Goal: Task Accomplishment & Management: Complete application form

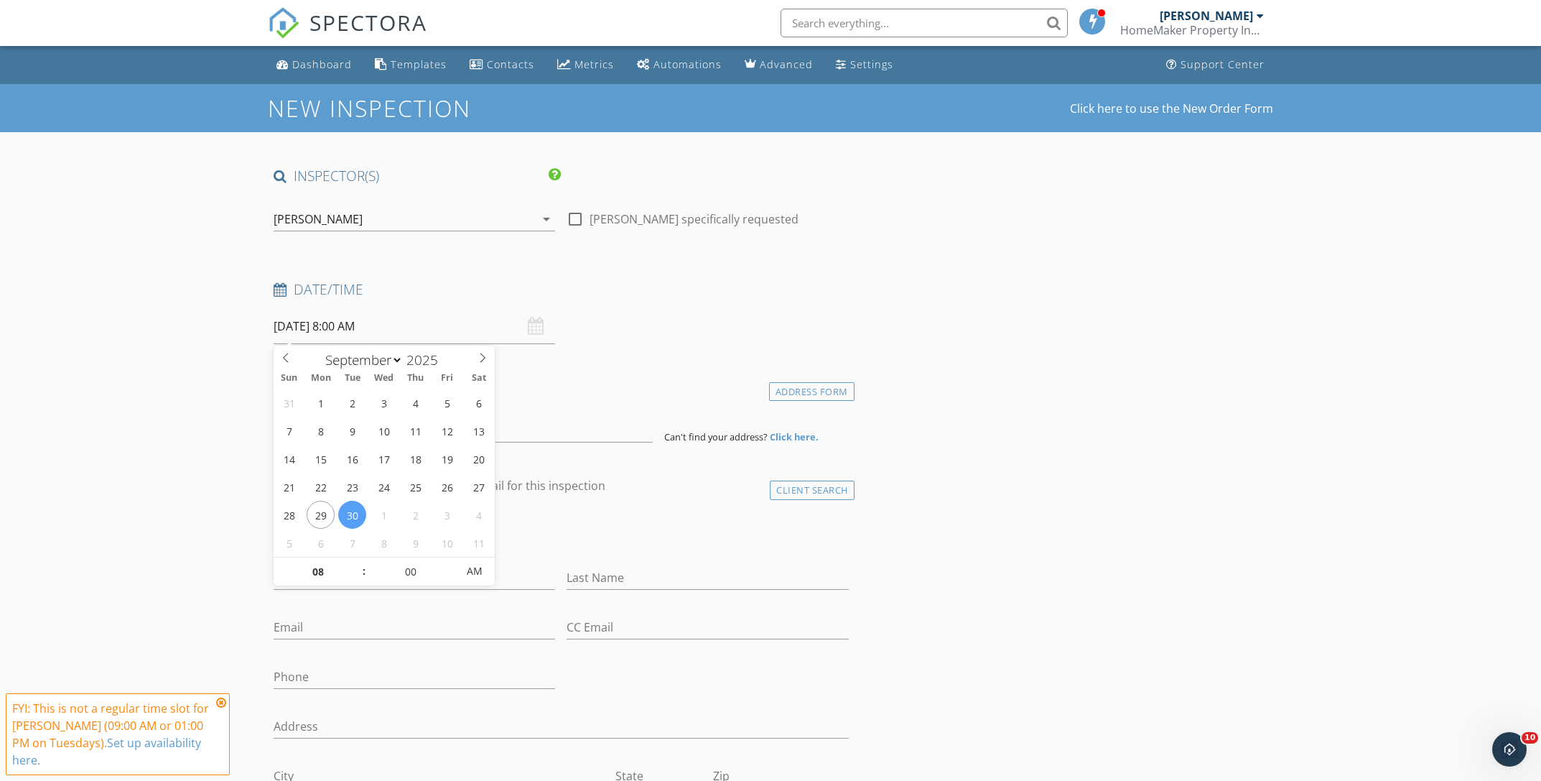
click at [330, 327] on input "[DATE] 8:00 AM" at bounding box center [414, 326] width 281 height 35
select select "9"
type input "10/01/2025 8:00 AM"
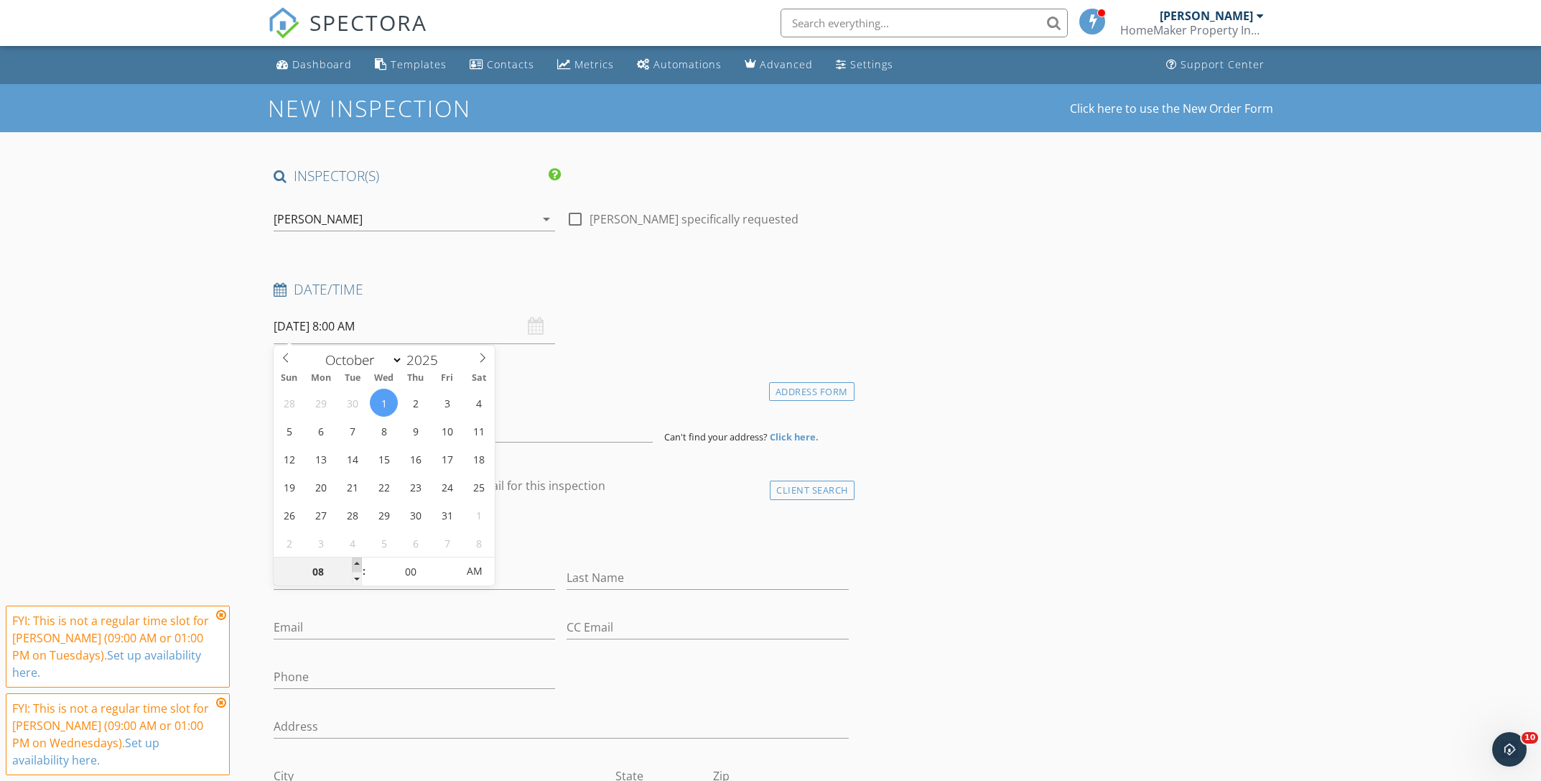
type input "09"
type input "10/01/2025 9:00 AM"
click at [356, 562] on span at bounding box center [357, 564] width 10 height 14
click at [336, 431] on input at bounding box center [463, 424] width 379 height 35
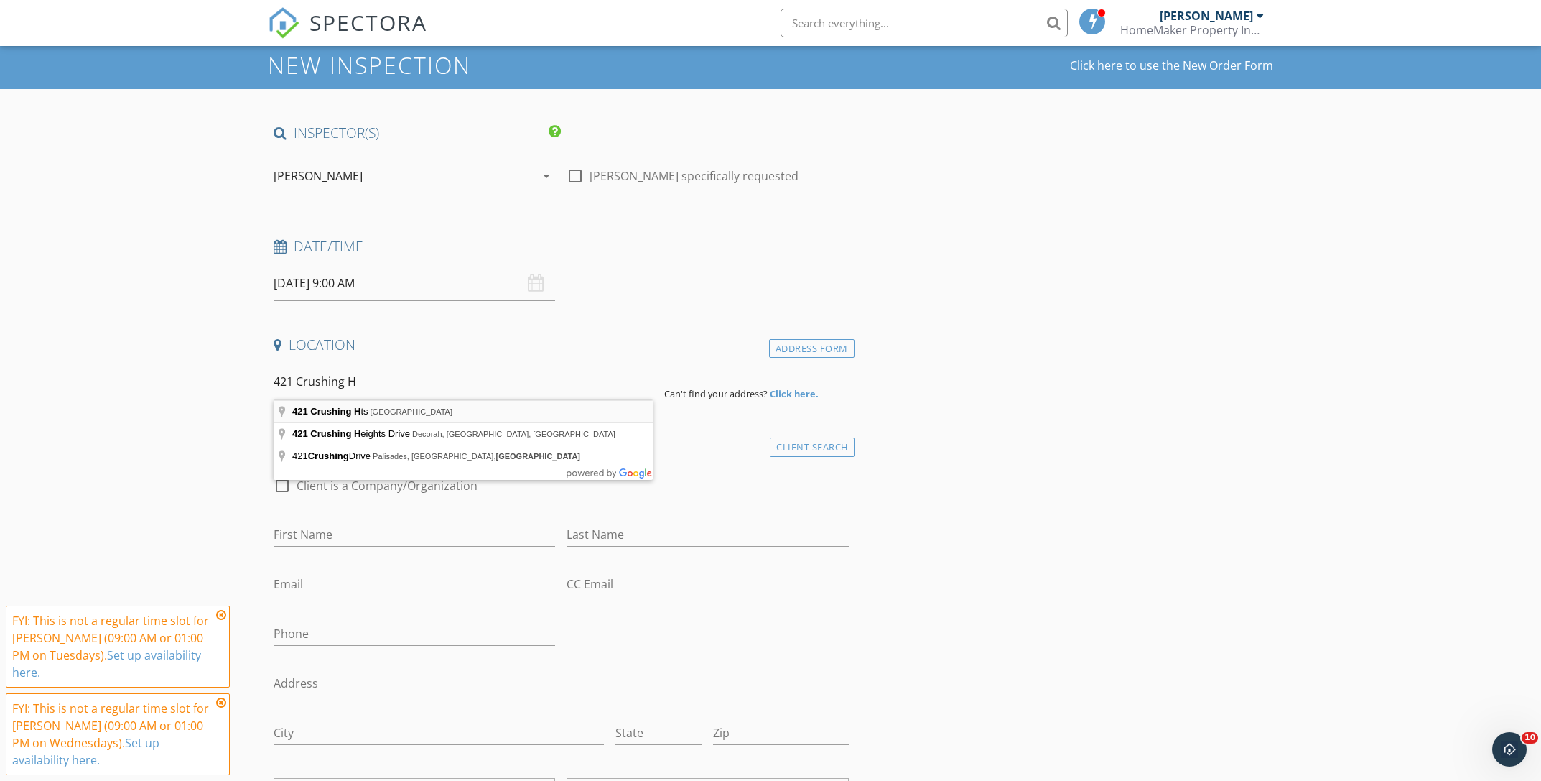
type input "421 Crushing Hts, Pike Road, AL, USA"
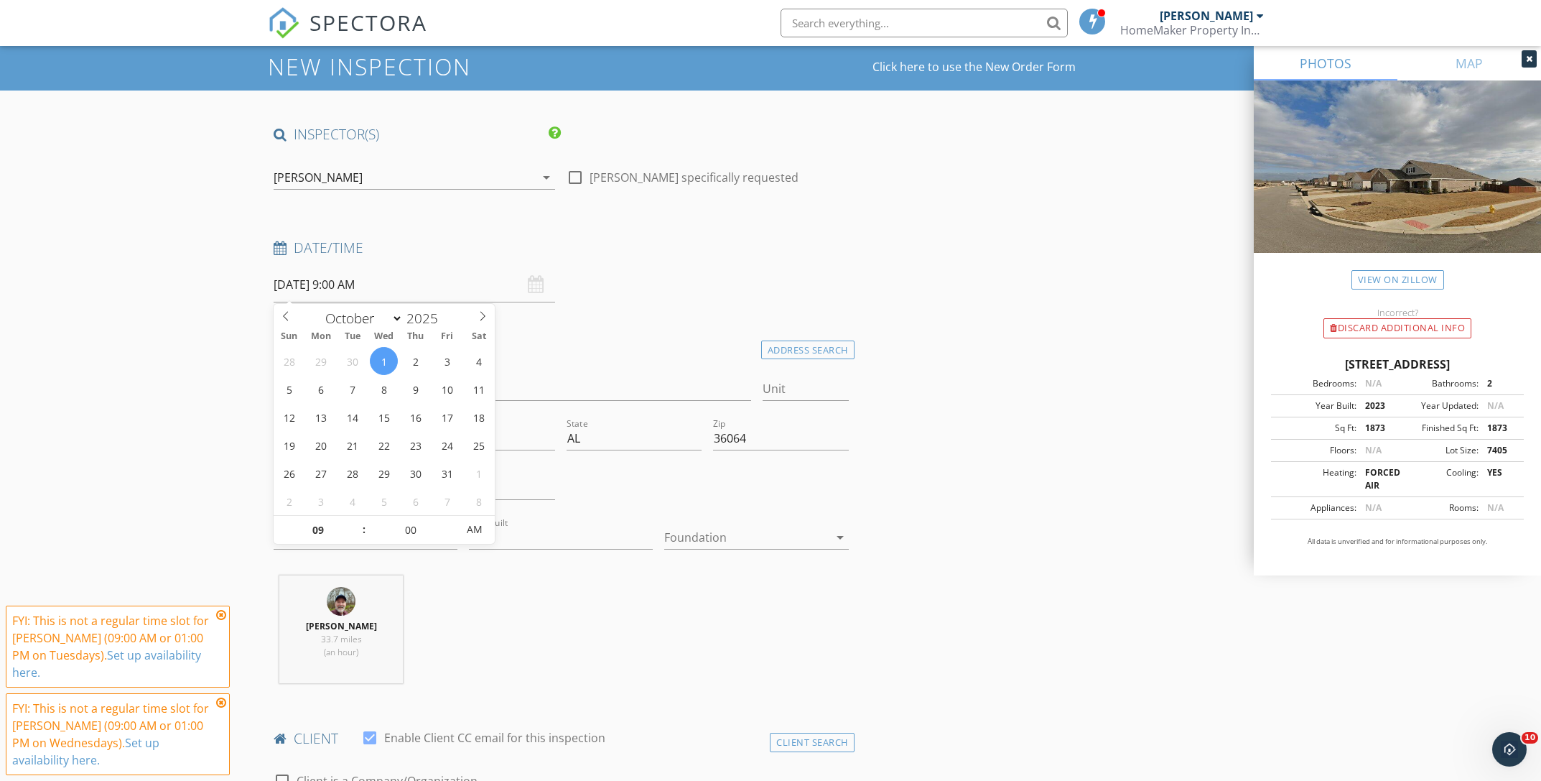
click at [334, 287] on input "10/01/2025 9:00 AM" at bounding box center [414, 284] width 281 height 35
type input "08"
type input "10/01/2025 8:00 AM"
click at [355, 535] on span at bounding box center [357, 537] width 10 height 14
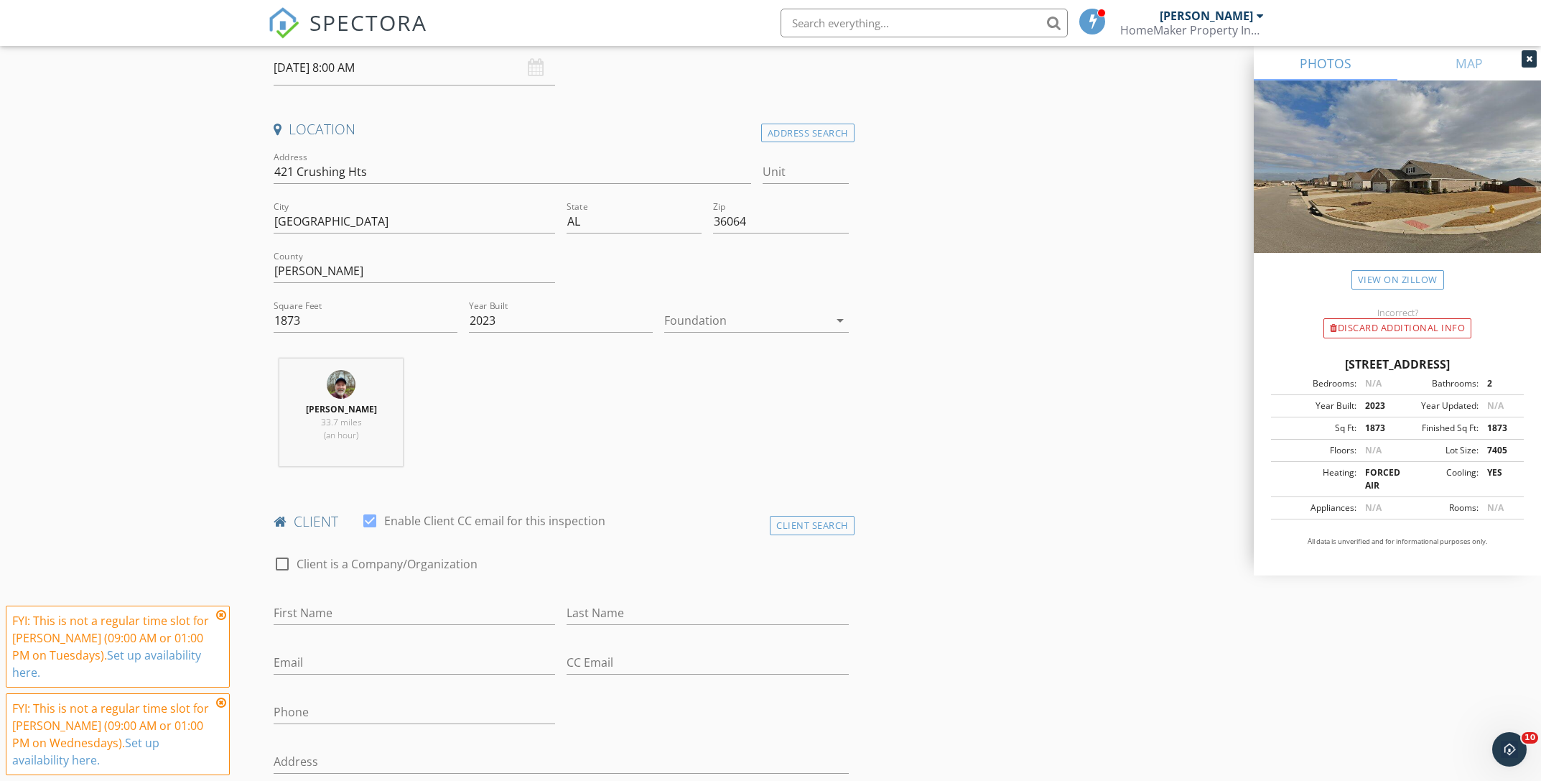
scroll to position [264, 0]
click at [696, 320] on div at bounding box center [746, 315] width 164 height 23
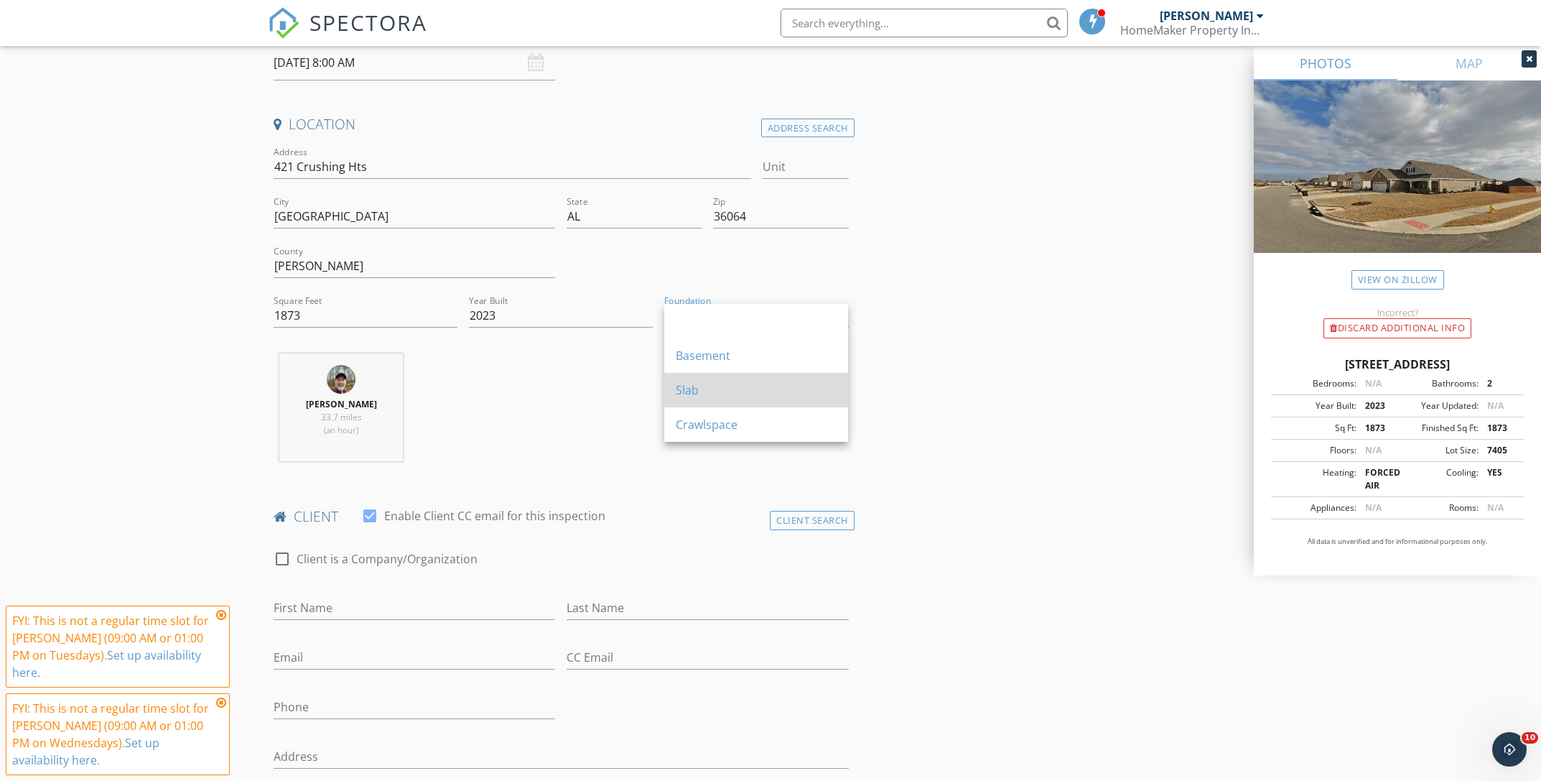
click at [697, 390] on div "Slab" at bounding box center [756, 389] width 161 height 17
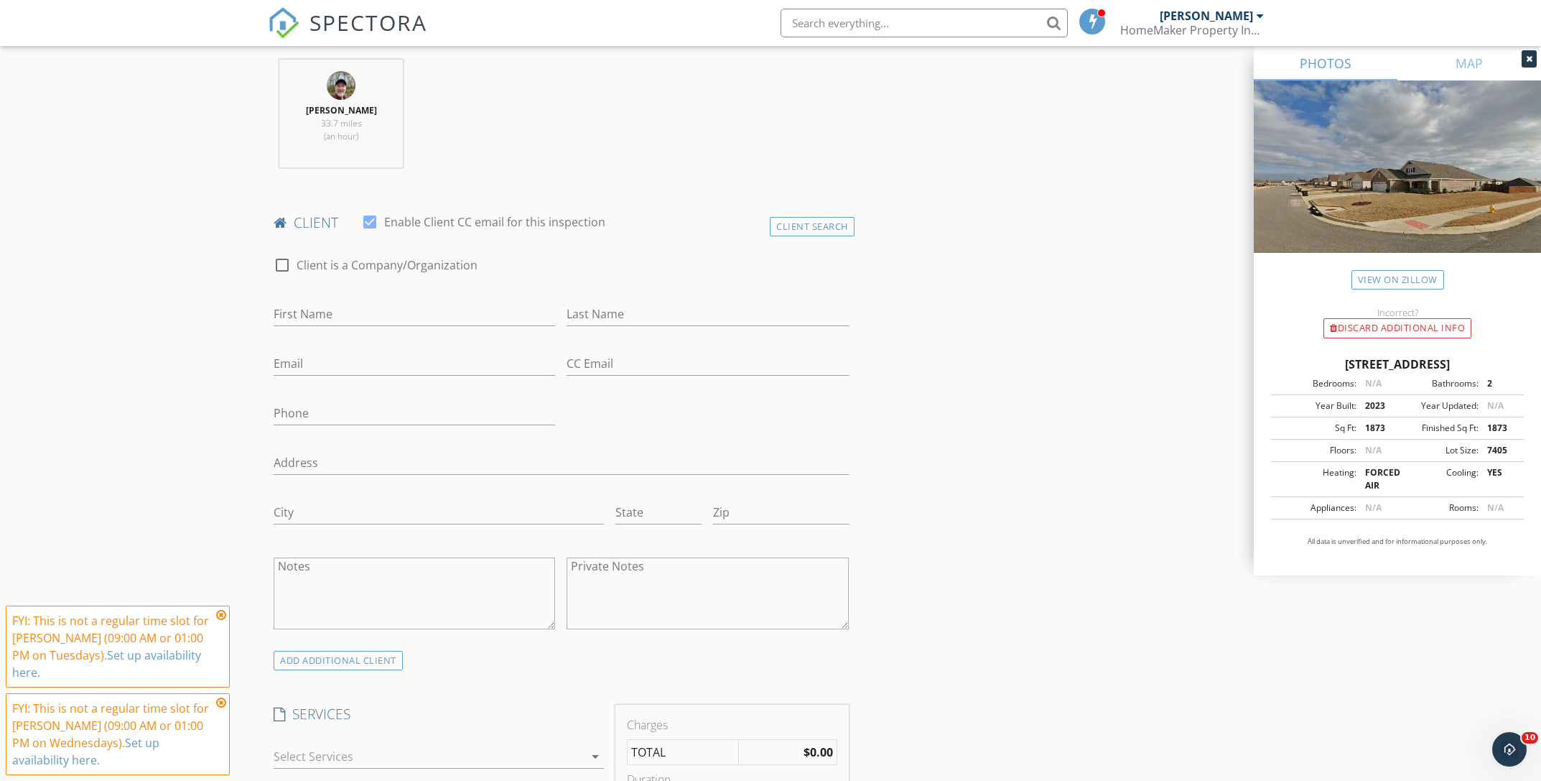
scroll to position [573, 0]
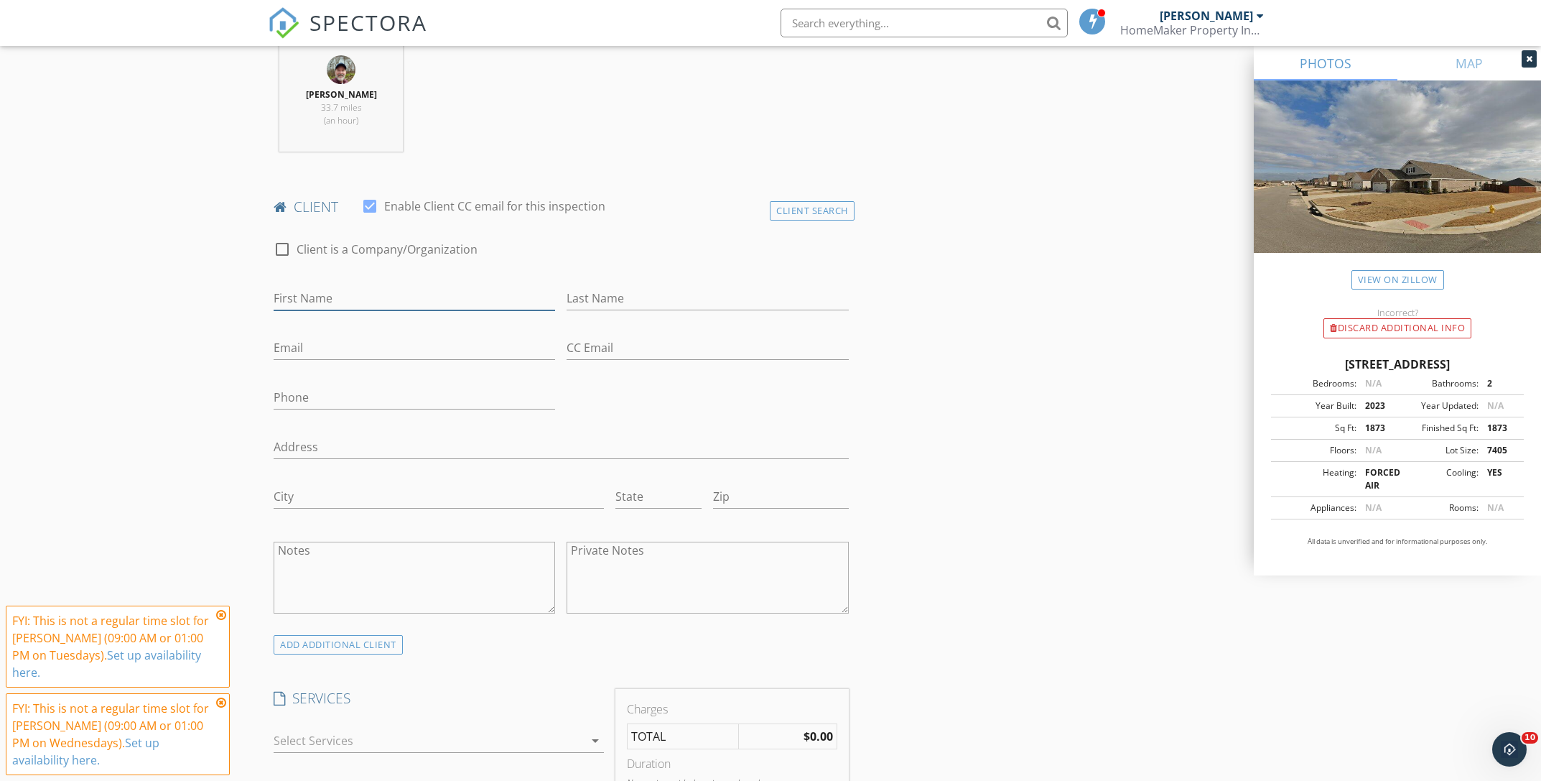
click at [353, 294] on input "First Name" at bounding box center [414, 299] width 281 height 24
type input "K"
click at [817, 218] on div "Client Search" at bounding box center [812, 210] width 85 height 19
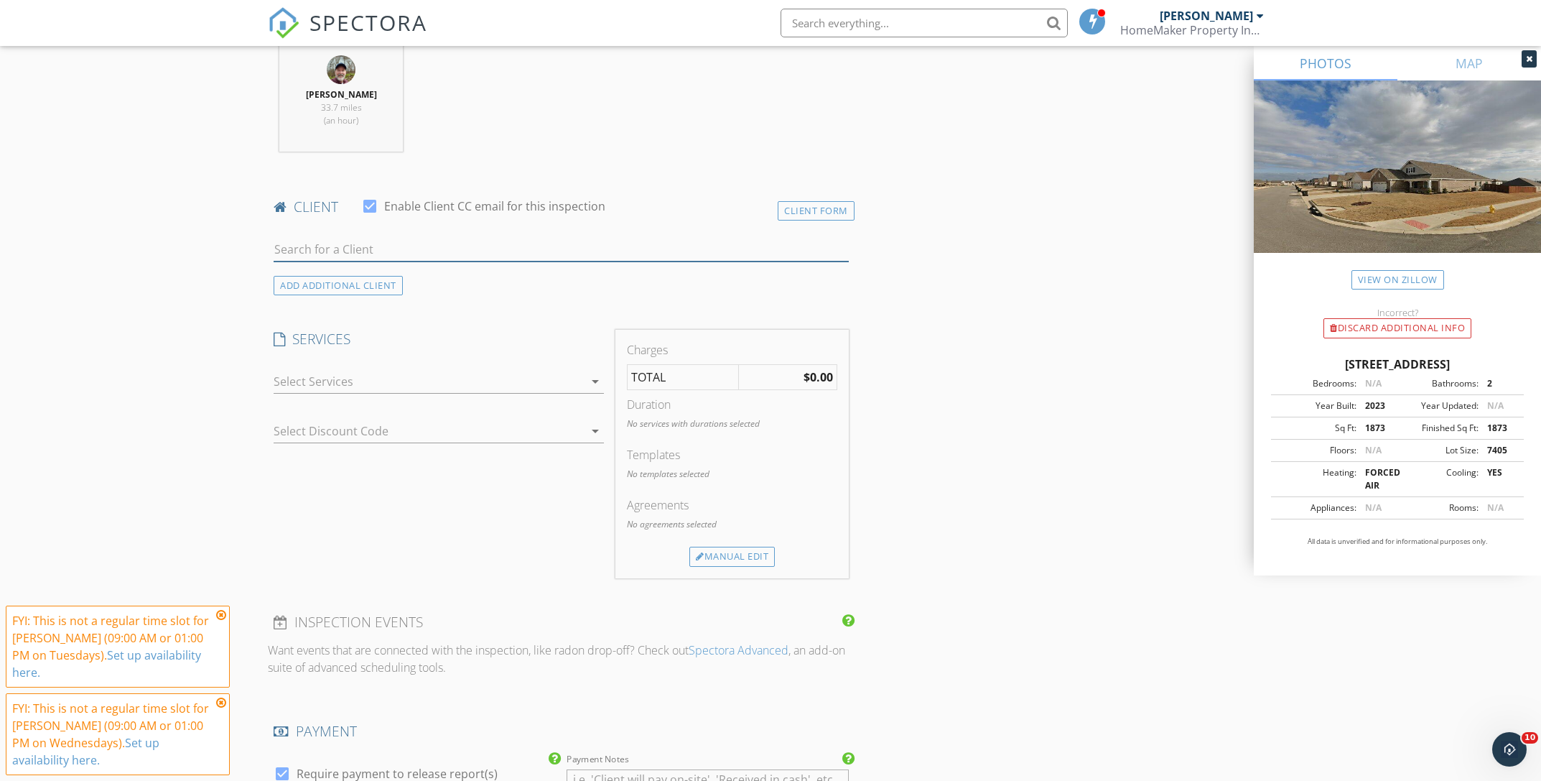
click at [368, 248] on input "text" at bounding box center [561, 250] width 575 height 24
type input "Way"
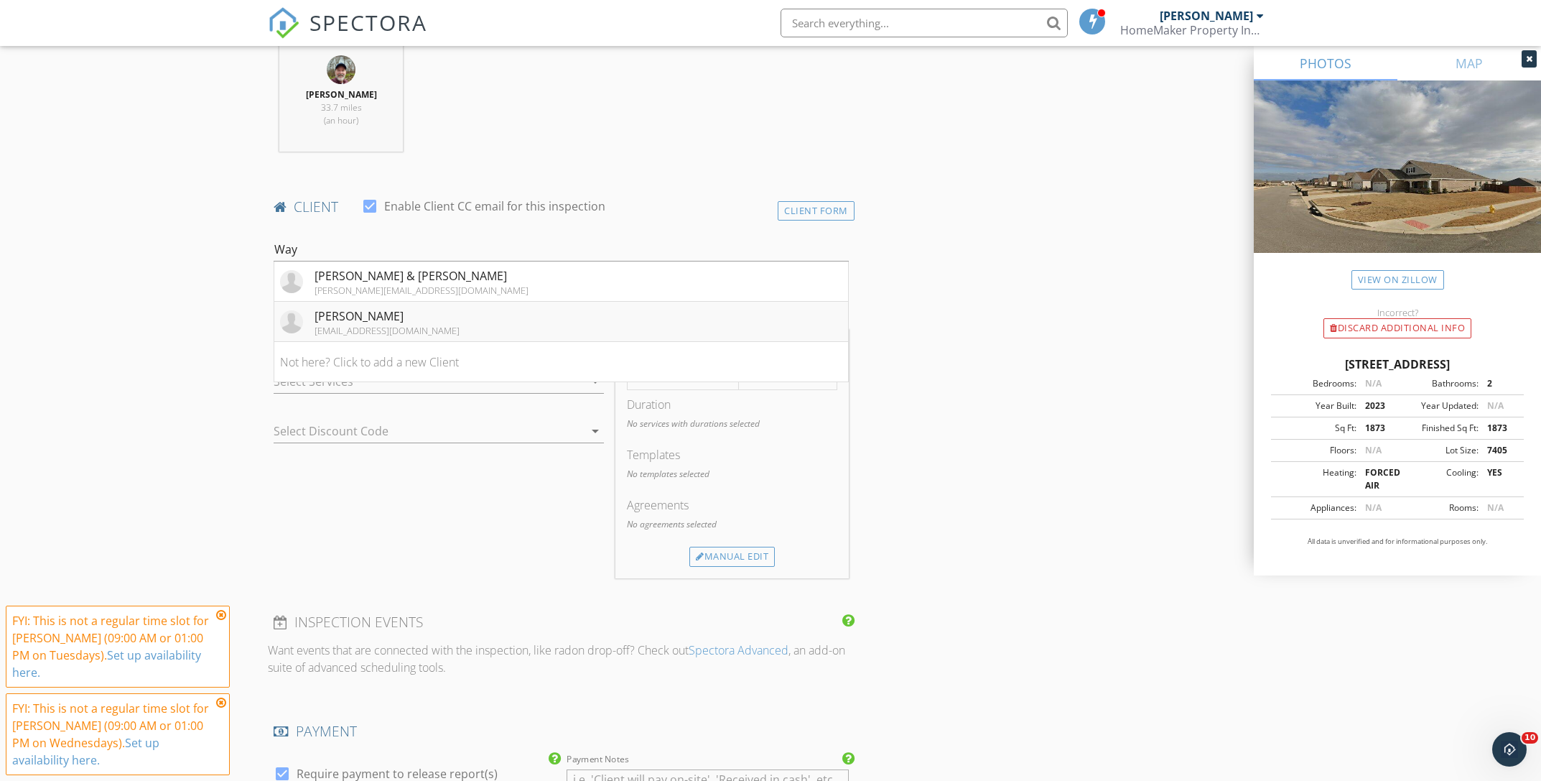
click at [369, 320] on div "Wayne Lawrence" at bounding box center [387, 315] width 145 height 17
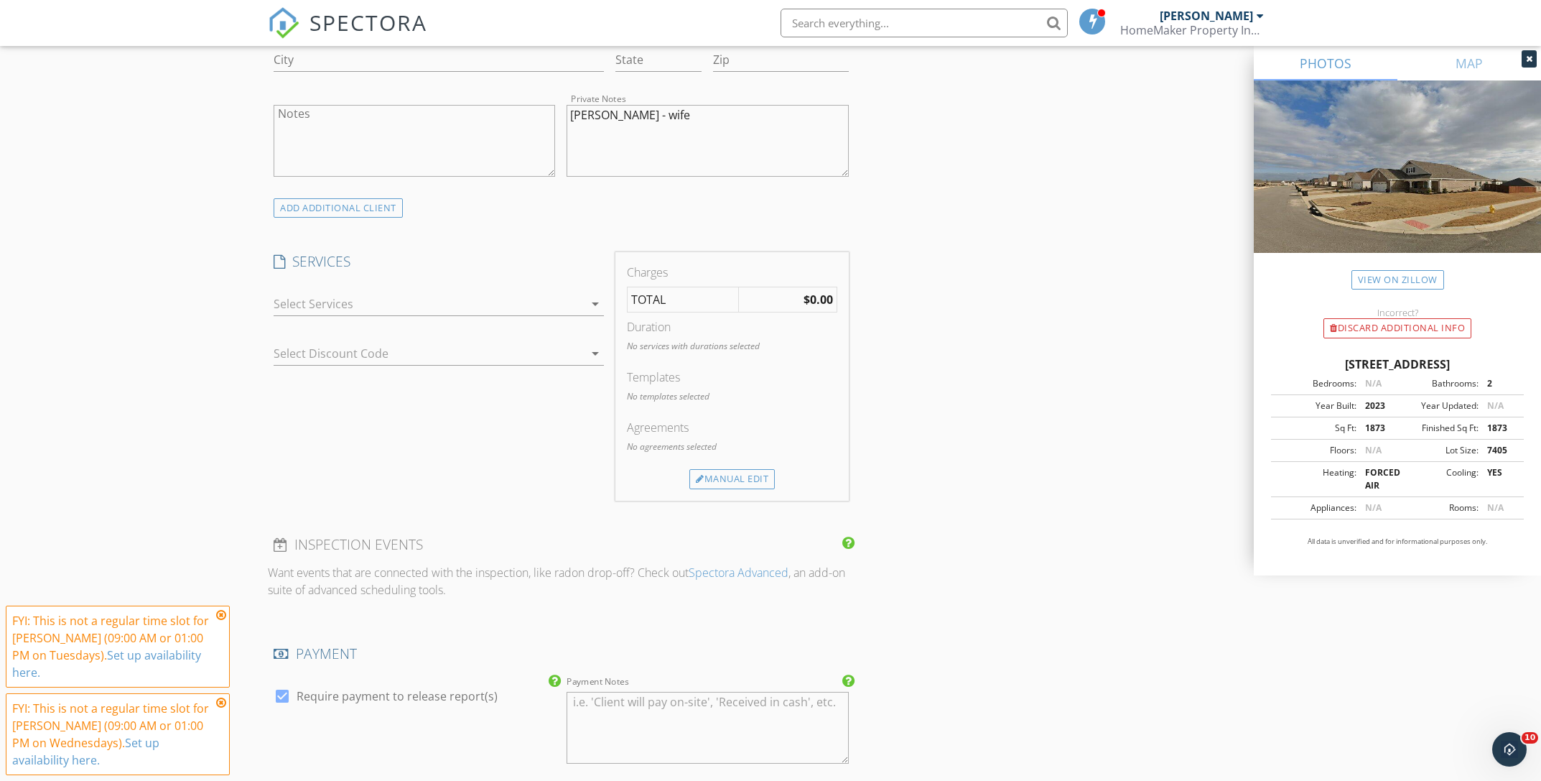
scroll to position [1010, 0]
click at [503, 312] on div at bounding box center [429, 303] width 310 height 23
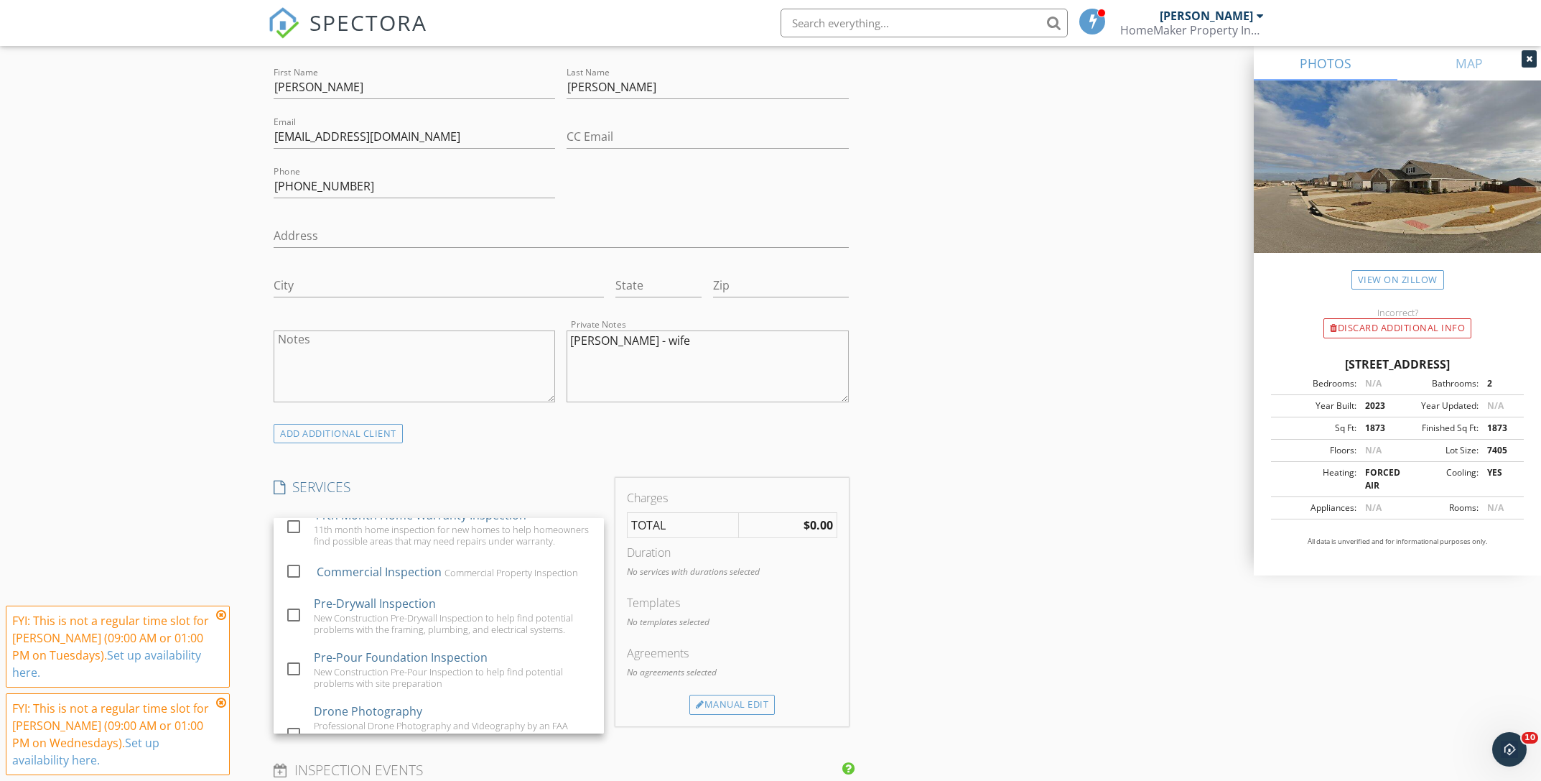
scroll to position [0, 0]
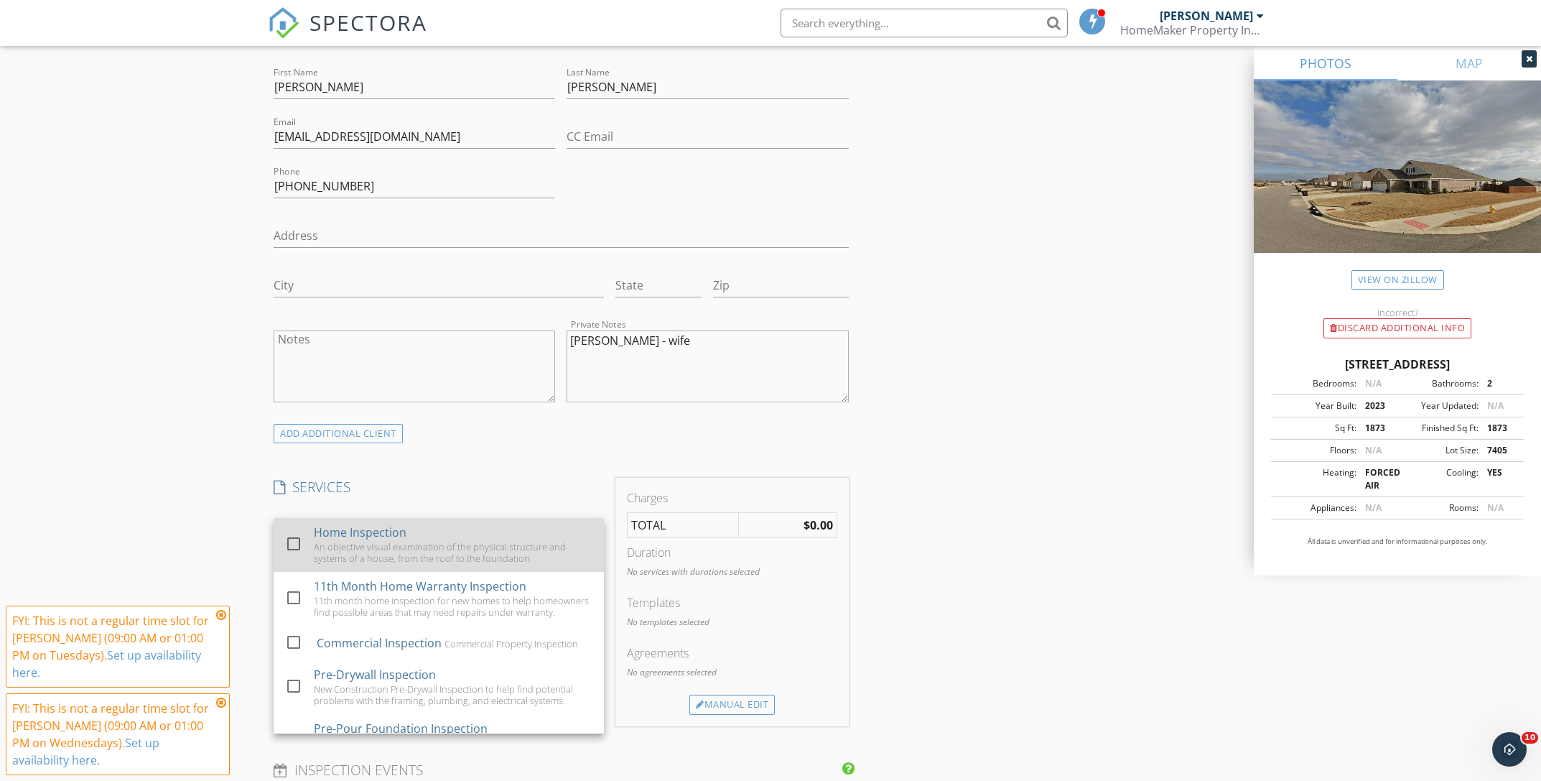
click at [415, 545] on div "An objective visual examination of the physical structure and systems of a hous…" at bounding box center [453, 552] width 279 height 23
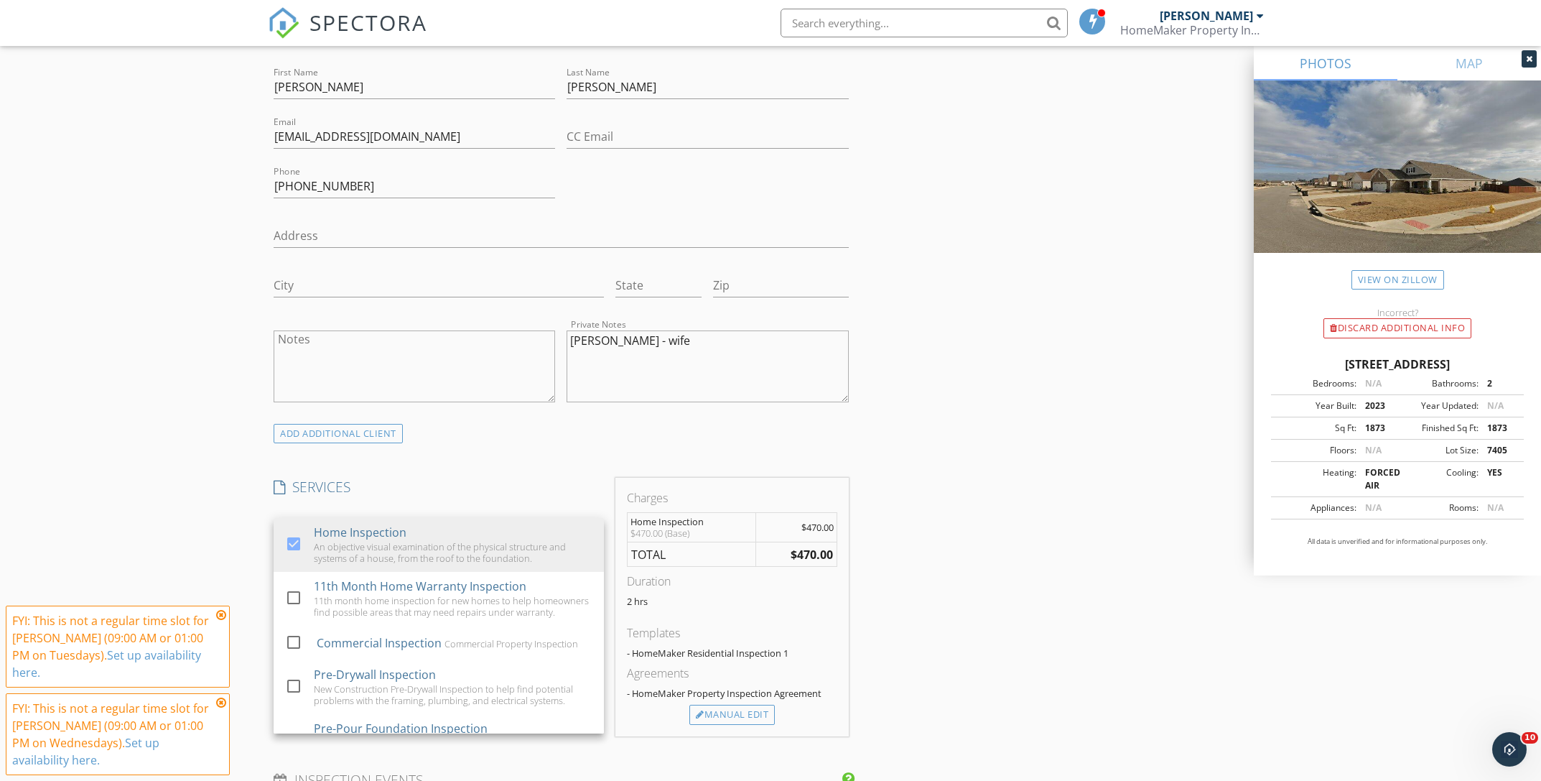
click at [229, 469] on div "New Inspection Click here to use the New Order Form INSPECTOR(S) check_box Ken …" at bounding box center [770, 559] width 1541 height 2518
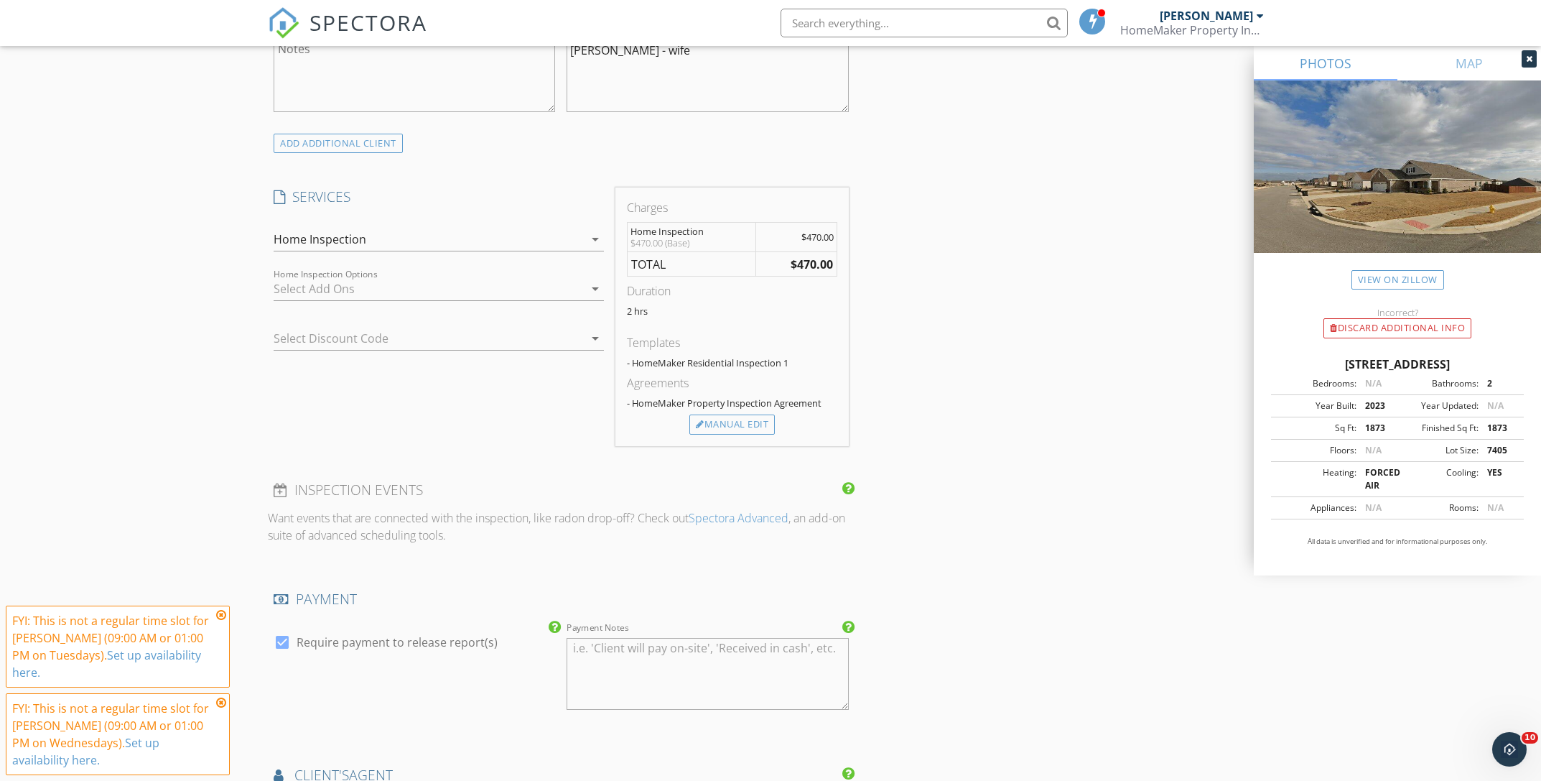
scroll to position [1102, 0]
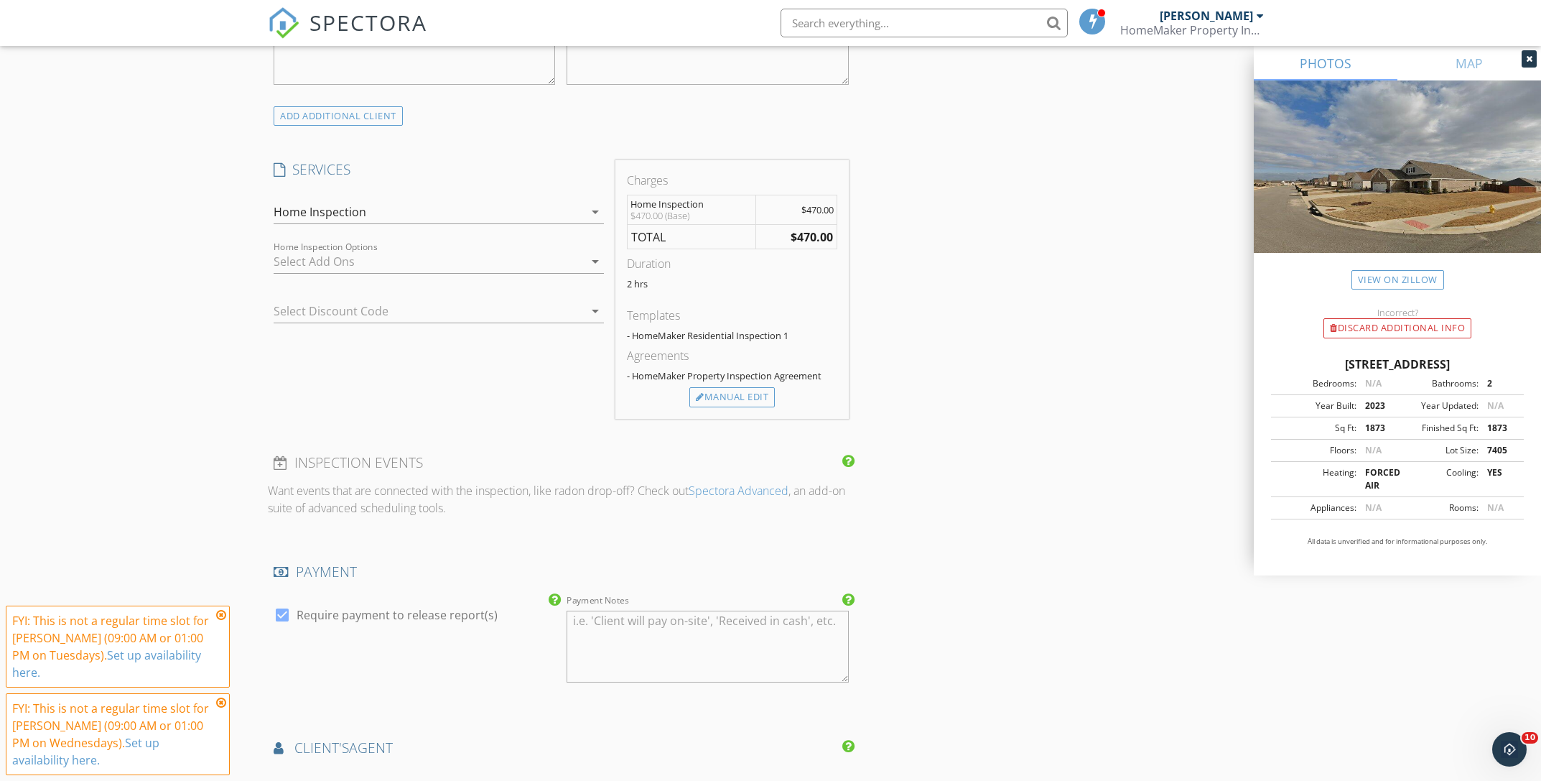
click at [413, 314] on div at bounding box center [419, 310] width 290 height 23
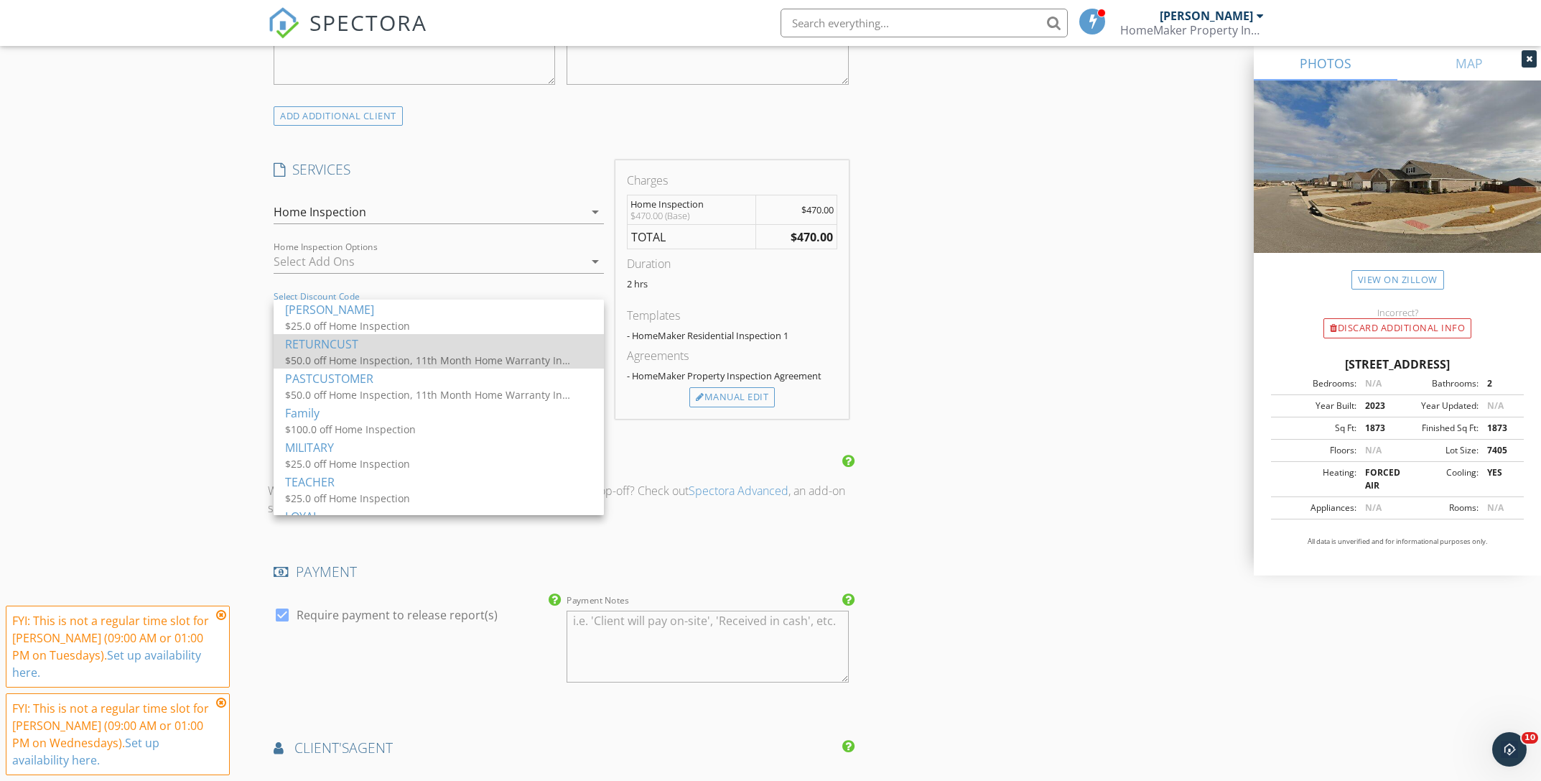
click at [402, 344] on div "RETURNCUST" at bounding box center [438, 343] width 307 height 17
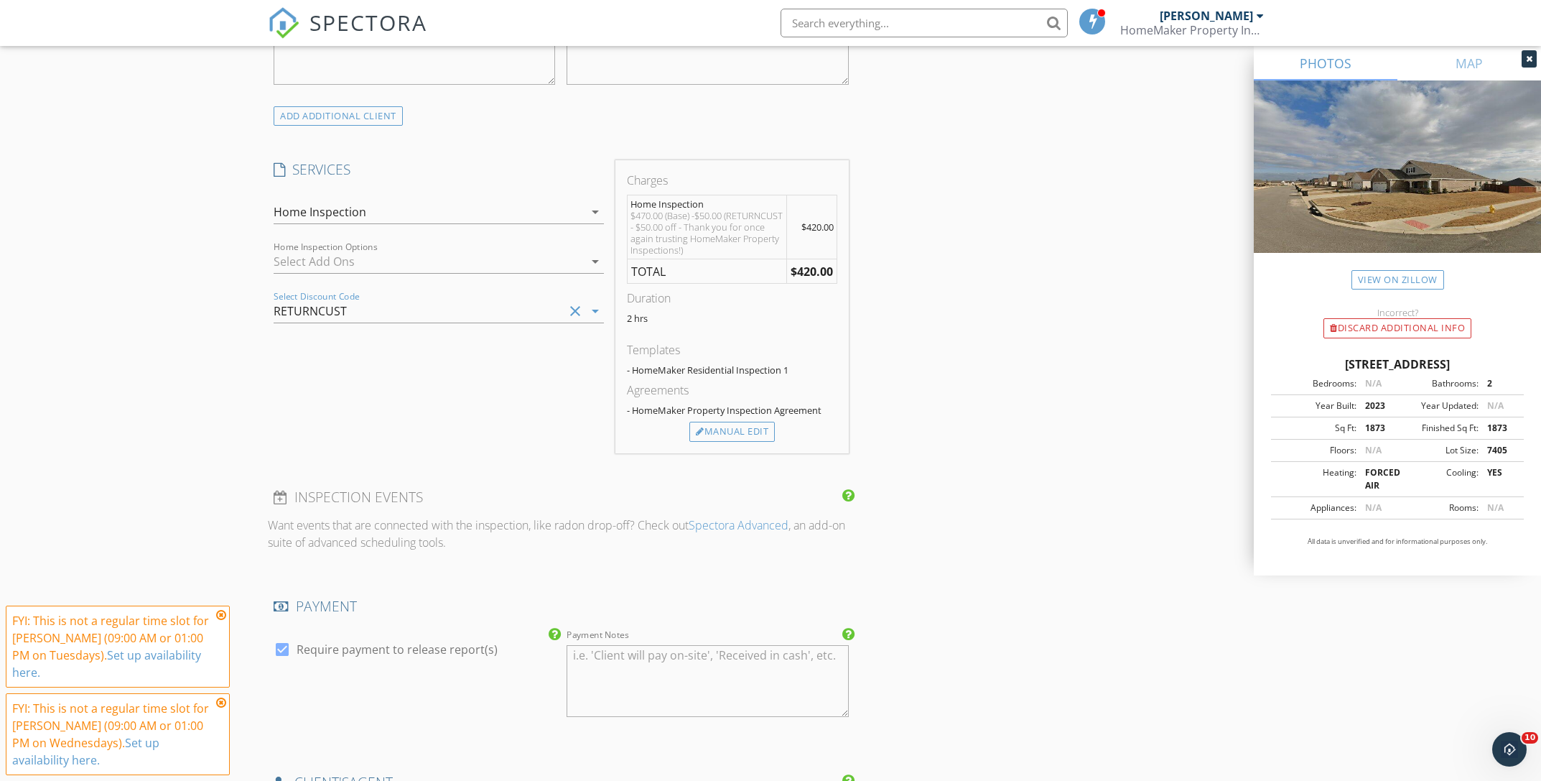
click at [401, 359] on div "SERVICES check_box Home Inspection An objective visual examination of the physi…" at bounding box center [439, 306] width 342 height 293
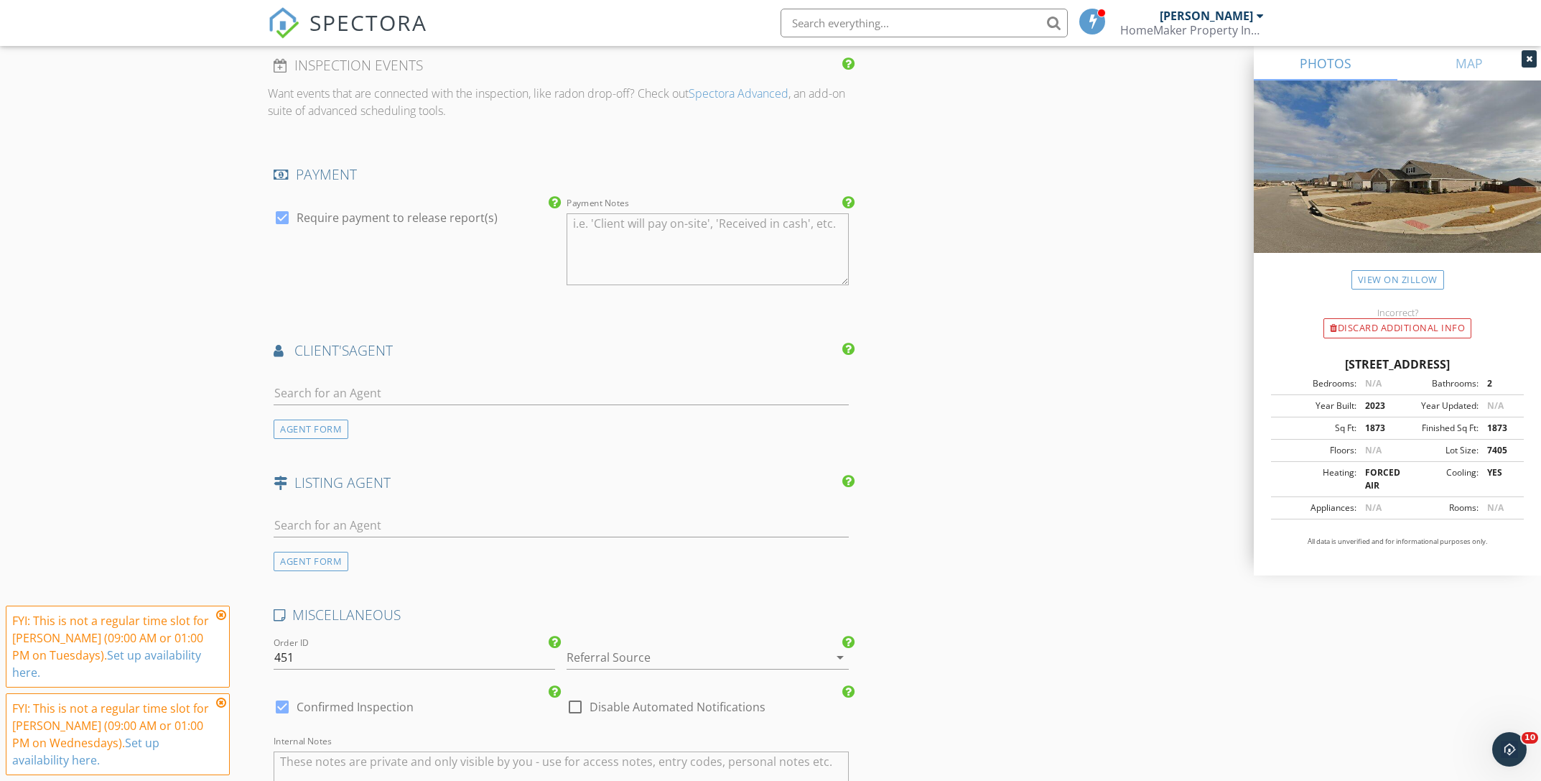
scroll to position [1534, 0]
click at [352, 394] on input "text" at bounding box center [561, 393] width 575 height 24
type input "Kathy"
click at [353, 457] on div "Kathy Williams" at bounding box center [359, 458] width 89 height 17
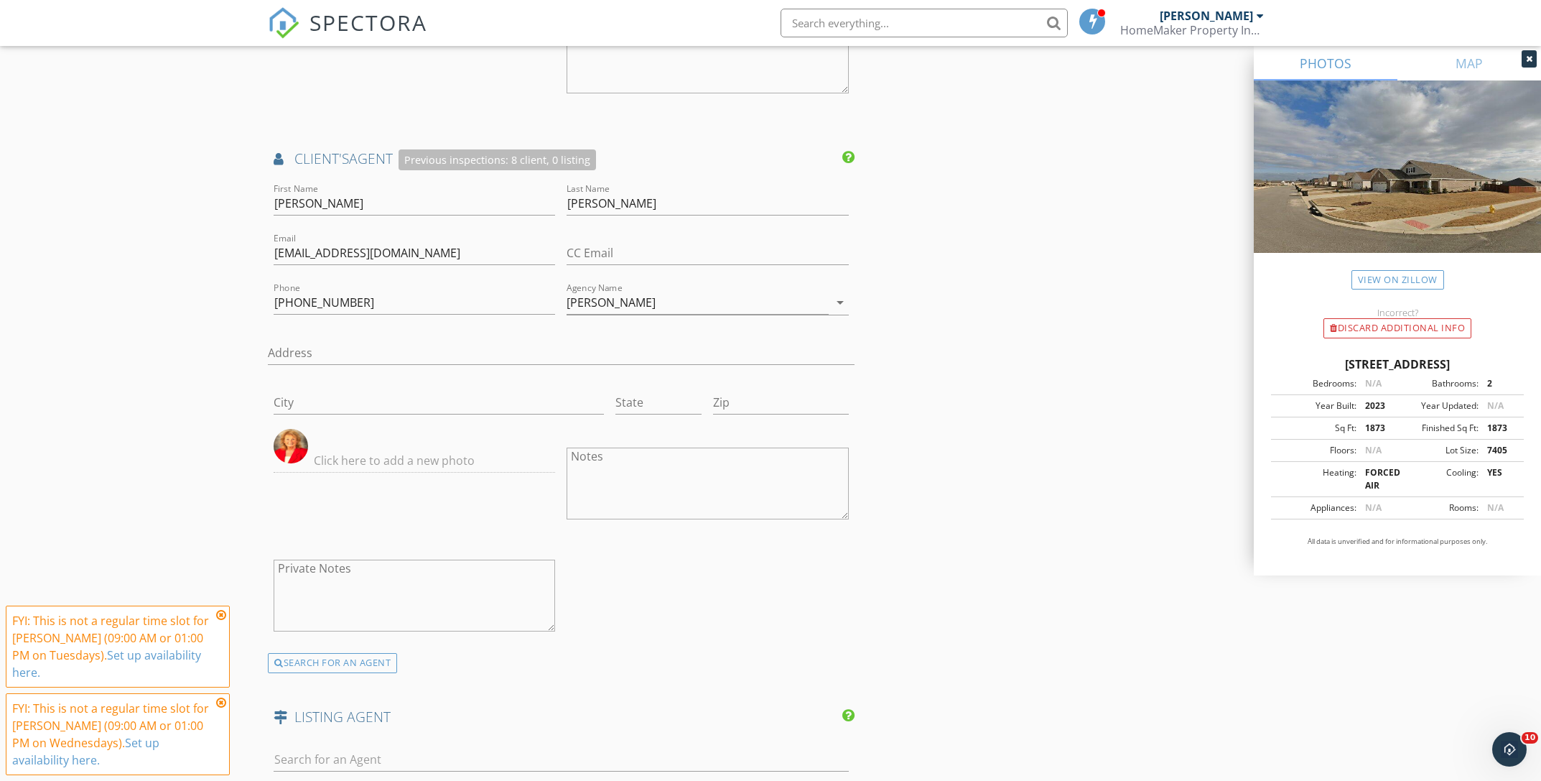
scroll to position [1728, 0]
click at [218, 620] on icon at bounding box center [221, 614] width 10 height 11
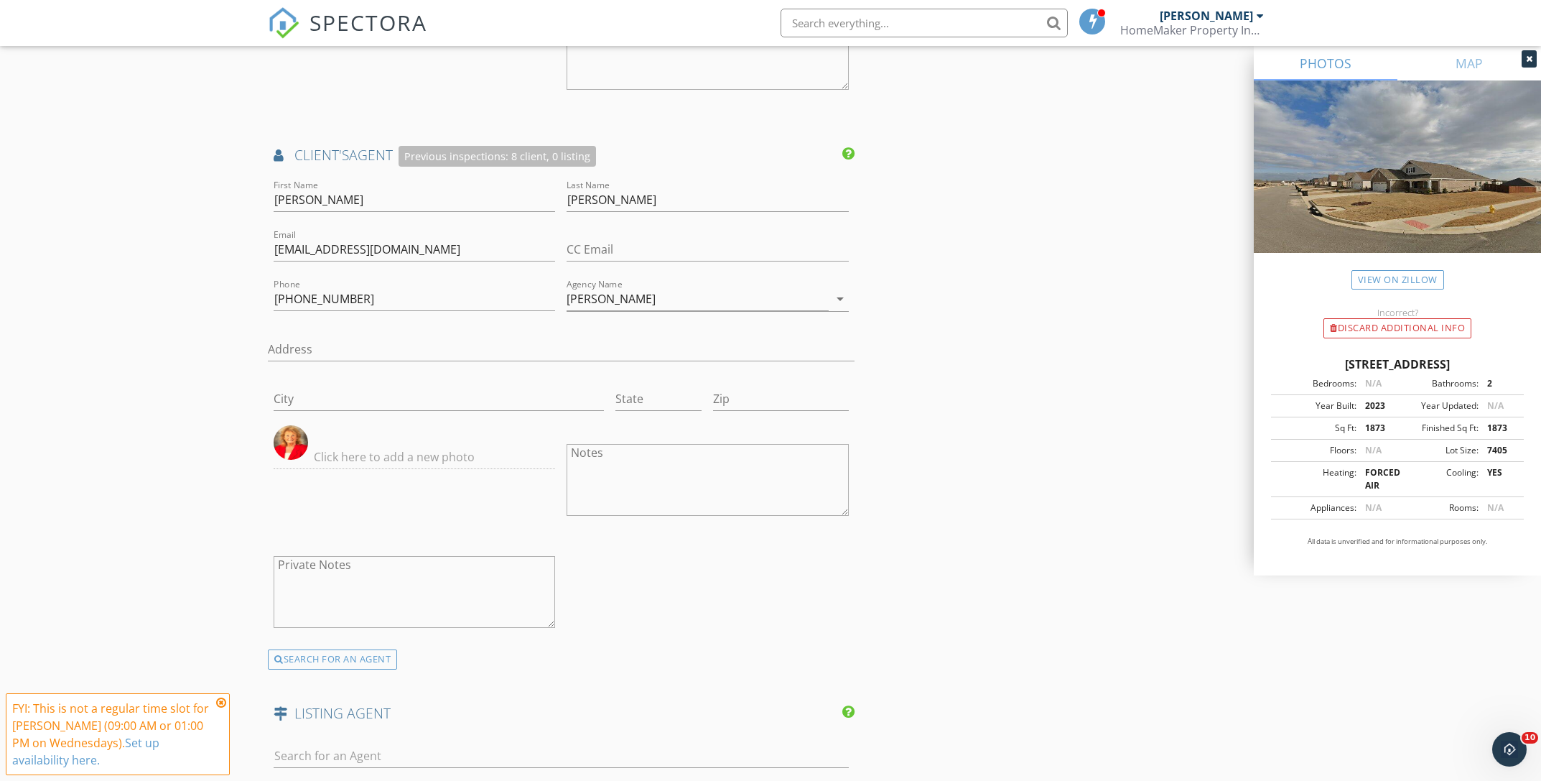
click at [222, 704] on icon at bounding box center [221, 702] width 10 height 11
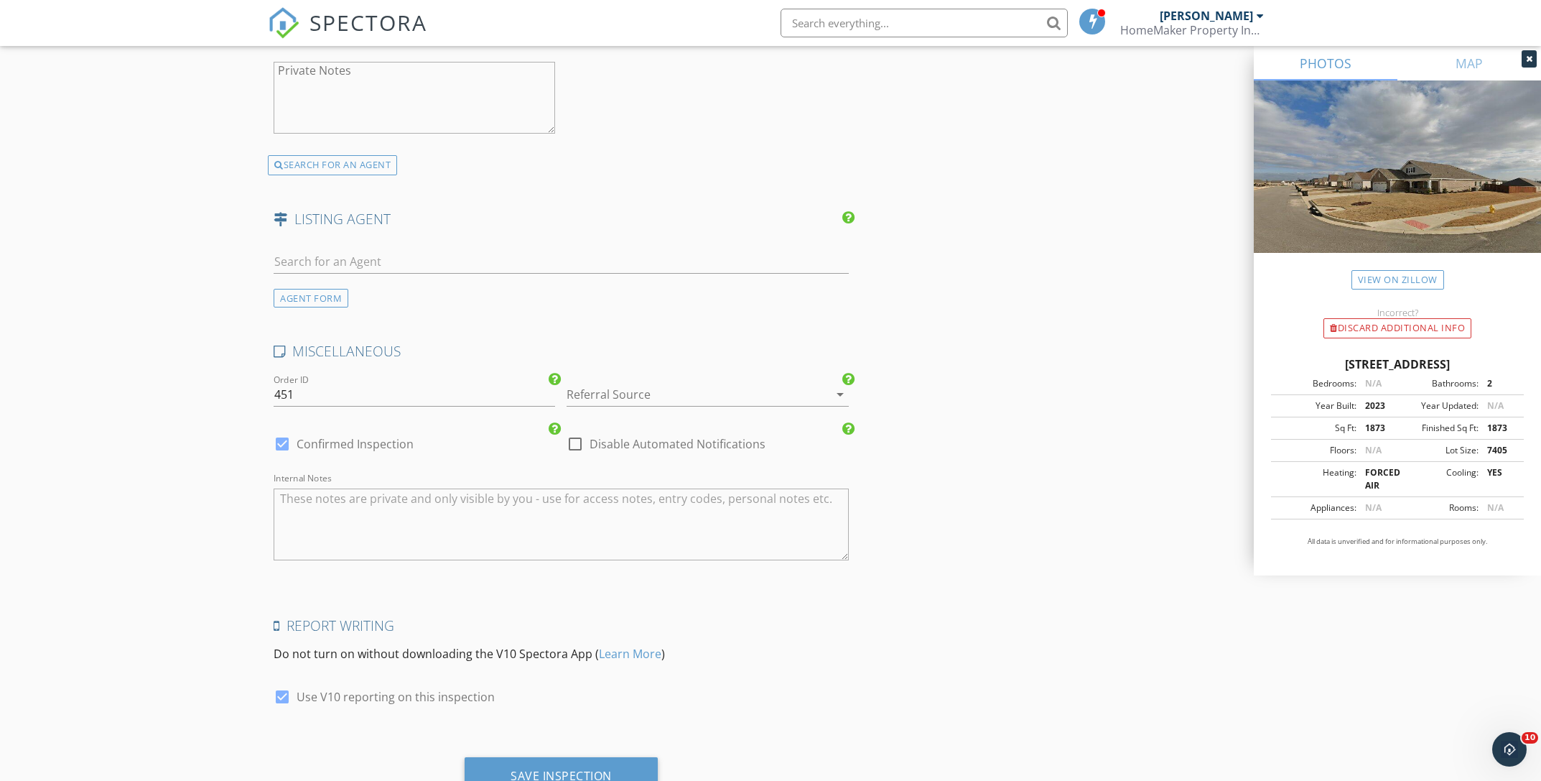
scroll to position [2236, 0]
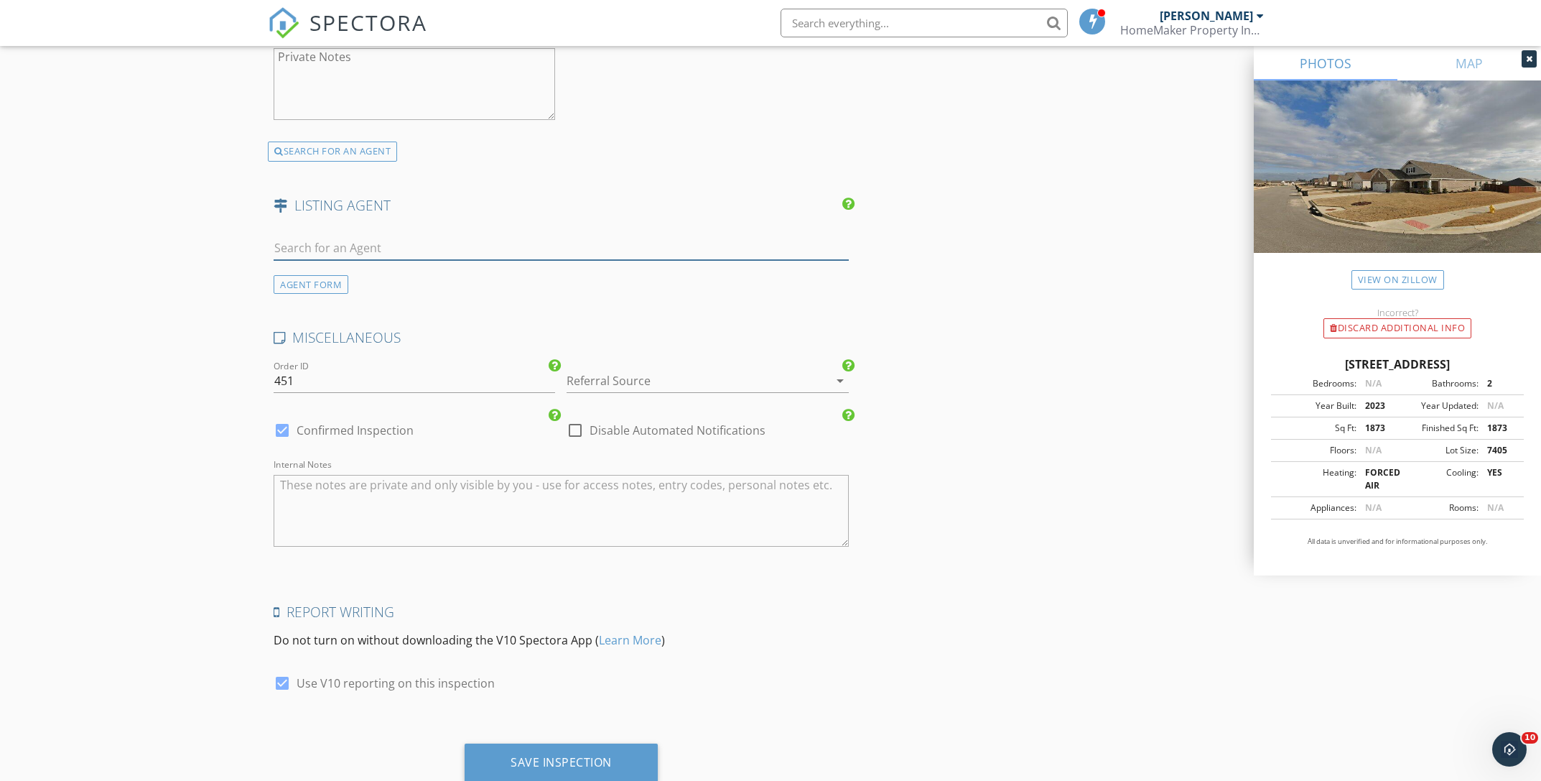
click at [343, 251] on input "text" at bounding box center [561, 248] width 575 height 24
type input "Melanie"
drag, startPoint x: 334, startPoint y: 243, endPoint x: 248, endPoint y: 248, distance: 86.3
click at [330, 323] on li "Not here? Click to add a new Agent" at bounding box center [561, 320] width 574 height 40
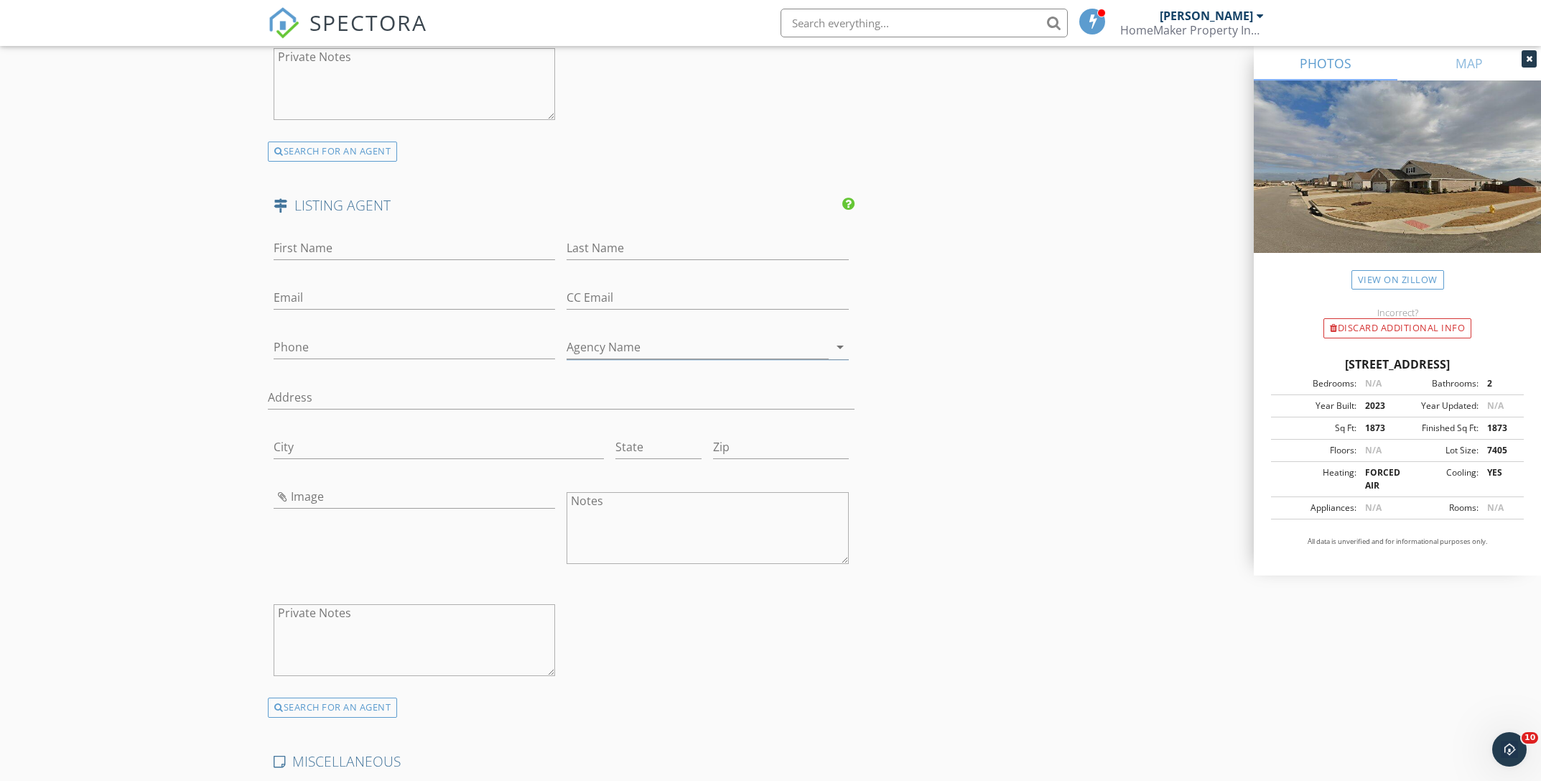
scroll to position [2214, 0]
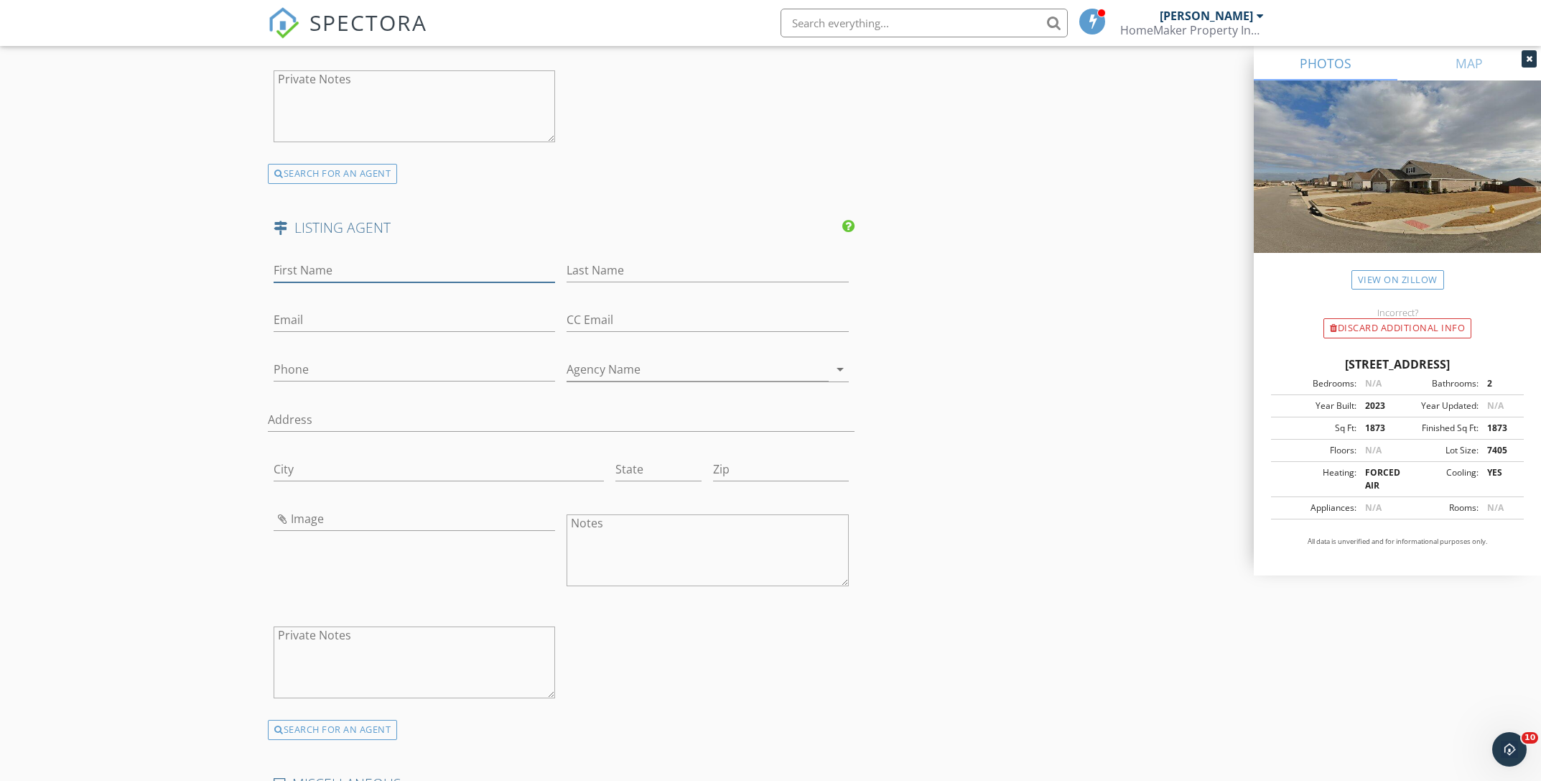
click at [331, 267] on input "First Name" at bounding box center [414, 271] width 281 height 24
type input "Melanie"
type input "Fuller"
click at [381, 358] on input "Phone" at bounding box center [414, 370] width 281 height 24
paste input "334-322-0464"
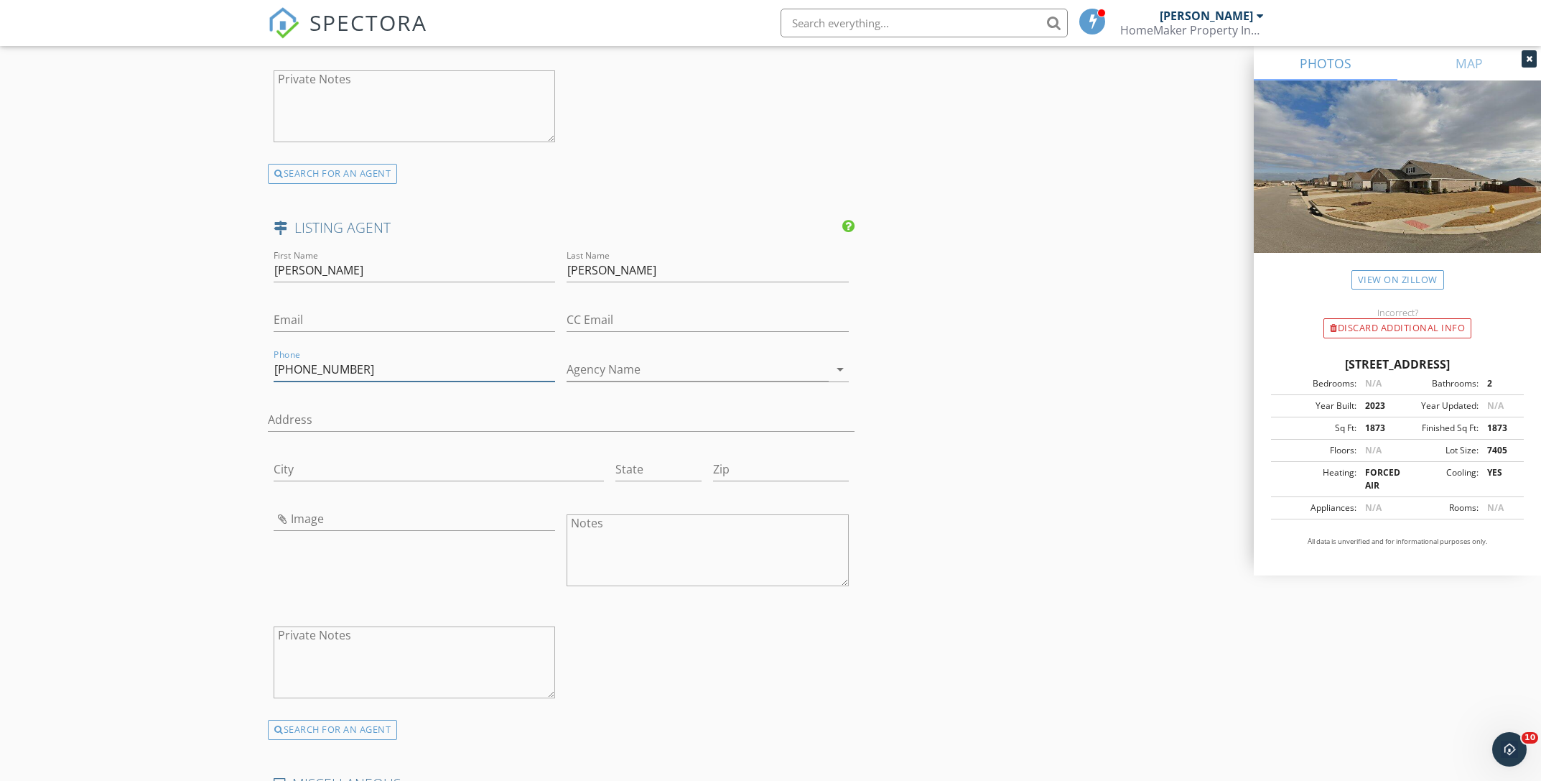
type input "334-322-0464"
click at [316, 324] on input "Email" at bounding box center [414, 320] width 281 height 24
paste input "melanie@melaniemfuller.com"
type input "melanie@melaniemfuller.com"
click at [718, 373] on input "Agency Name" at bounding box center [697, 370] width 261 height 24
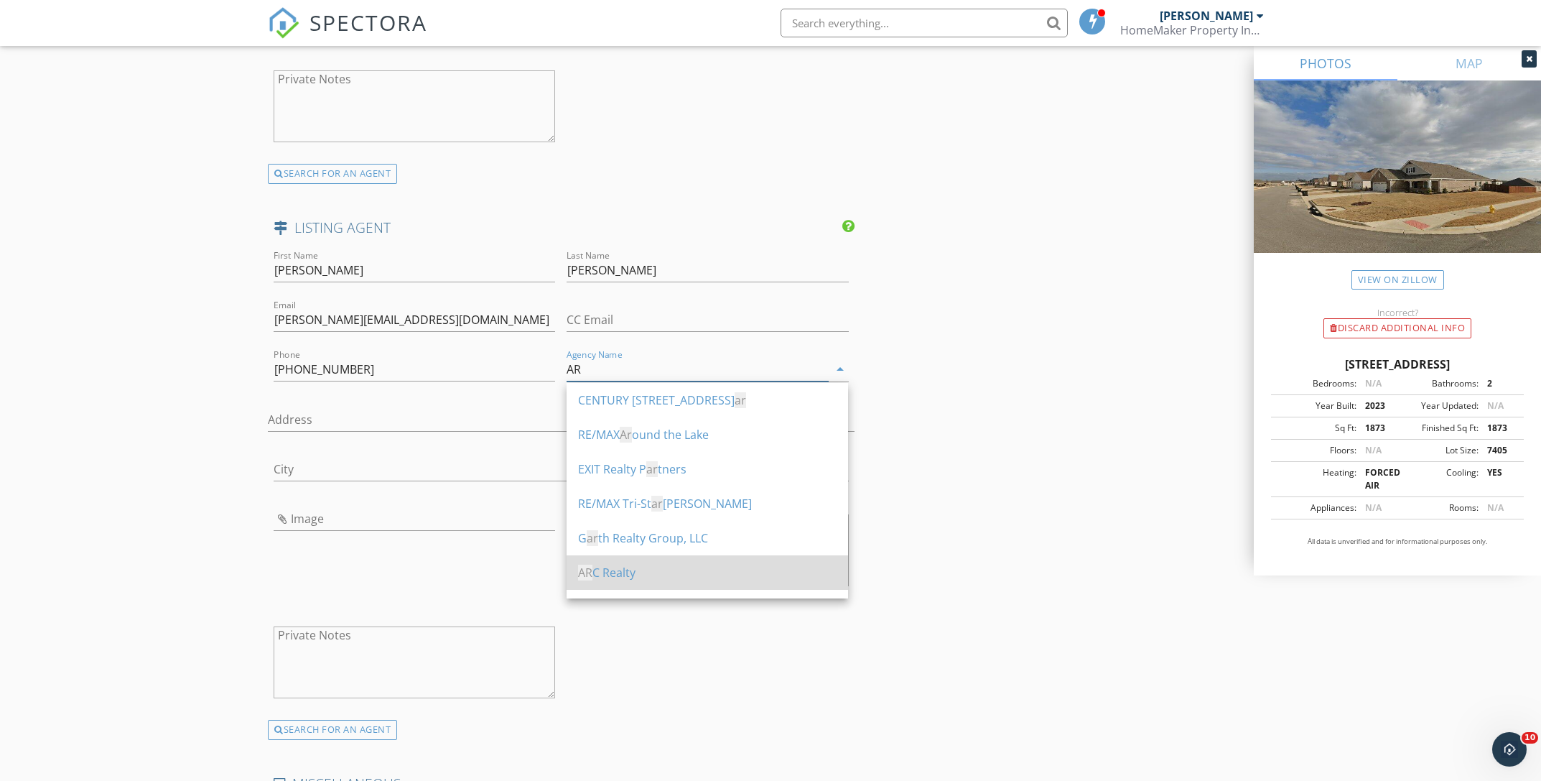
click at [608, 574] on div "AR C Realty" at bounding box center [707, 572] width 259 height 17
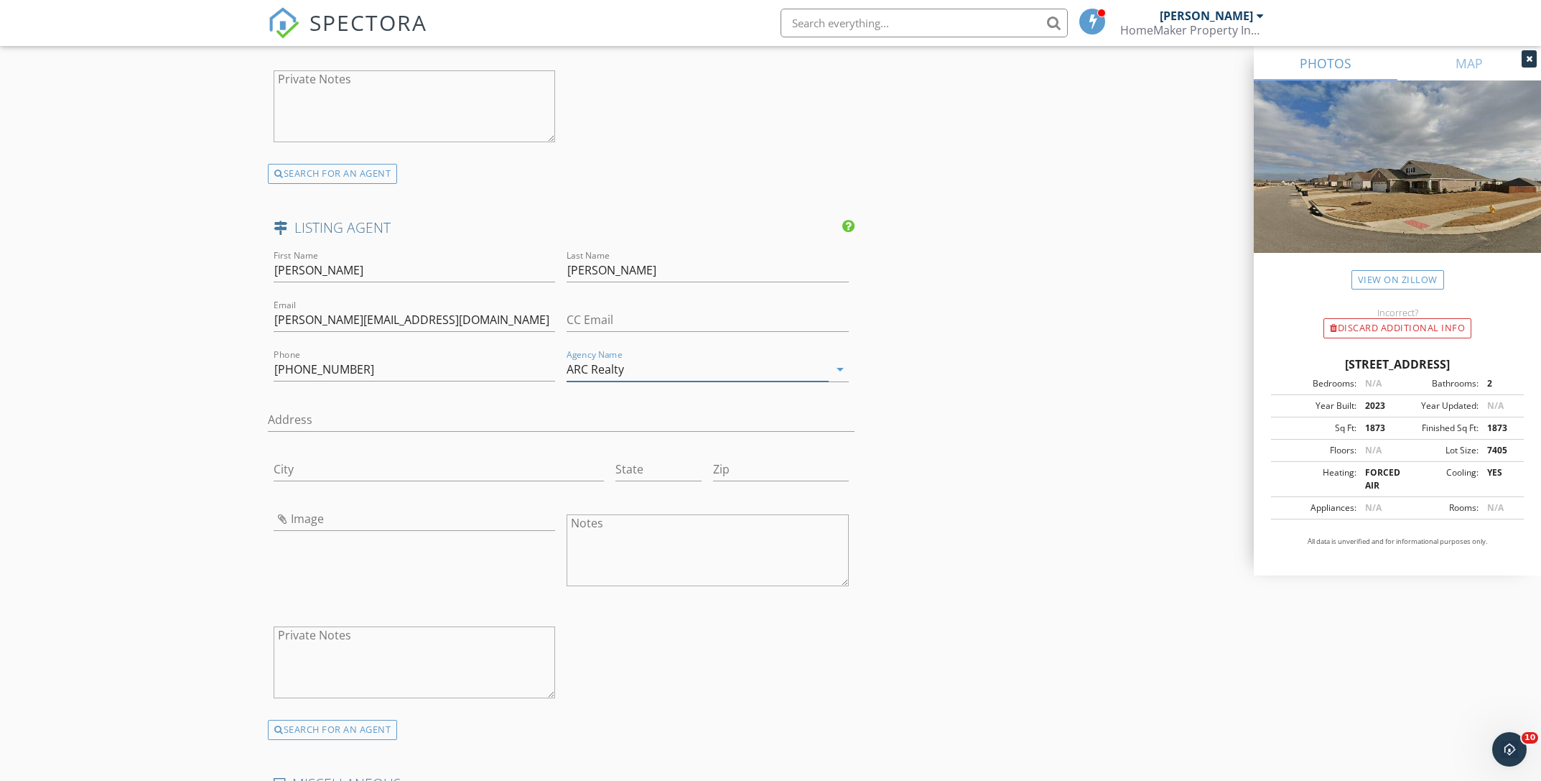
type input "ARC Realty"
click at [318, 520] on input "Image" at bounding box center [414, 519] width 281 height 24
type input "Melanie.jpg"
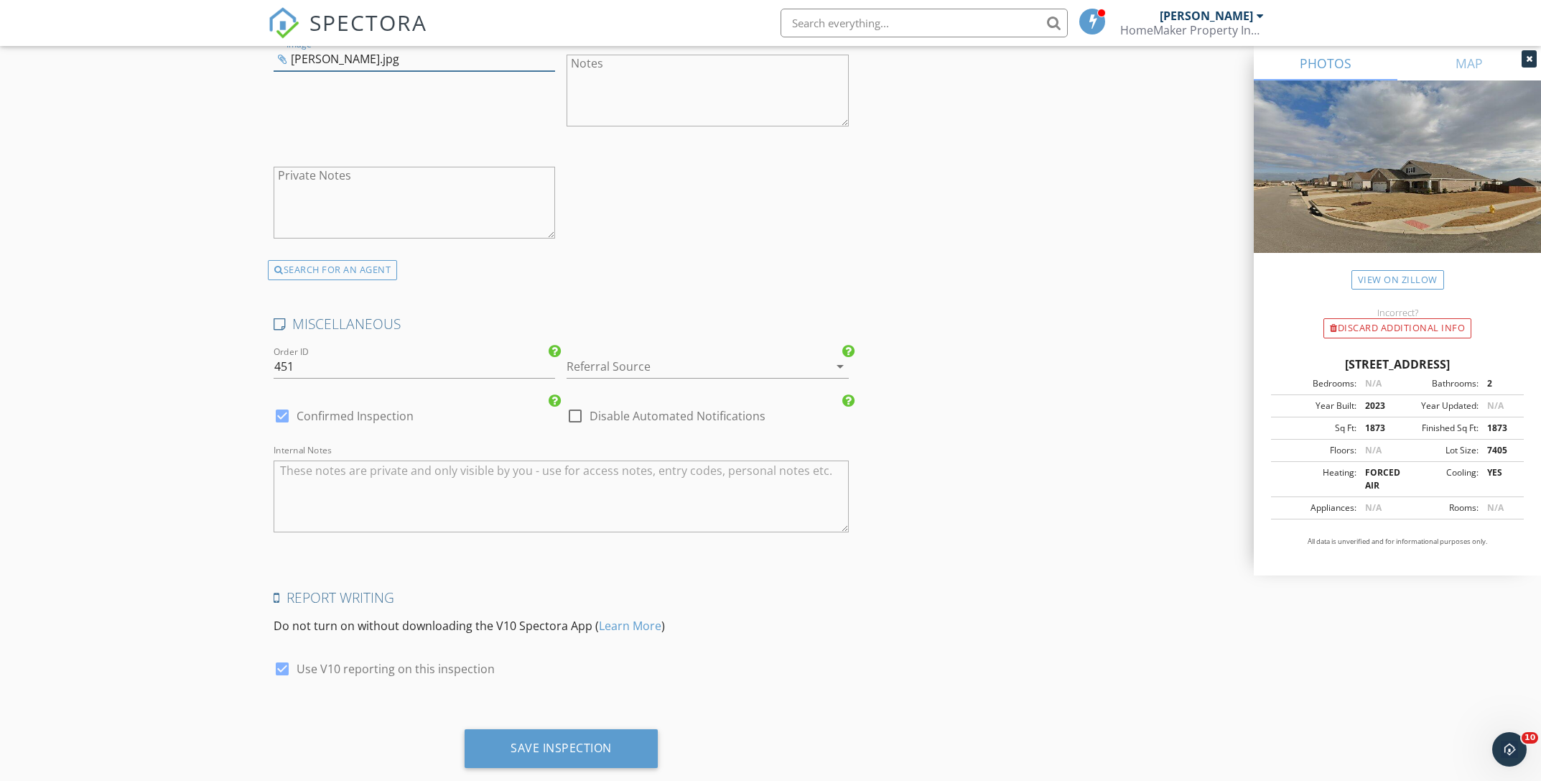
scroll to position [2675, 0]
click at [659, 369] on div at bounding box center [687, 364] width 241 height 23
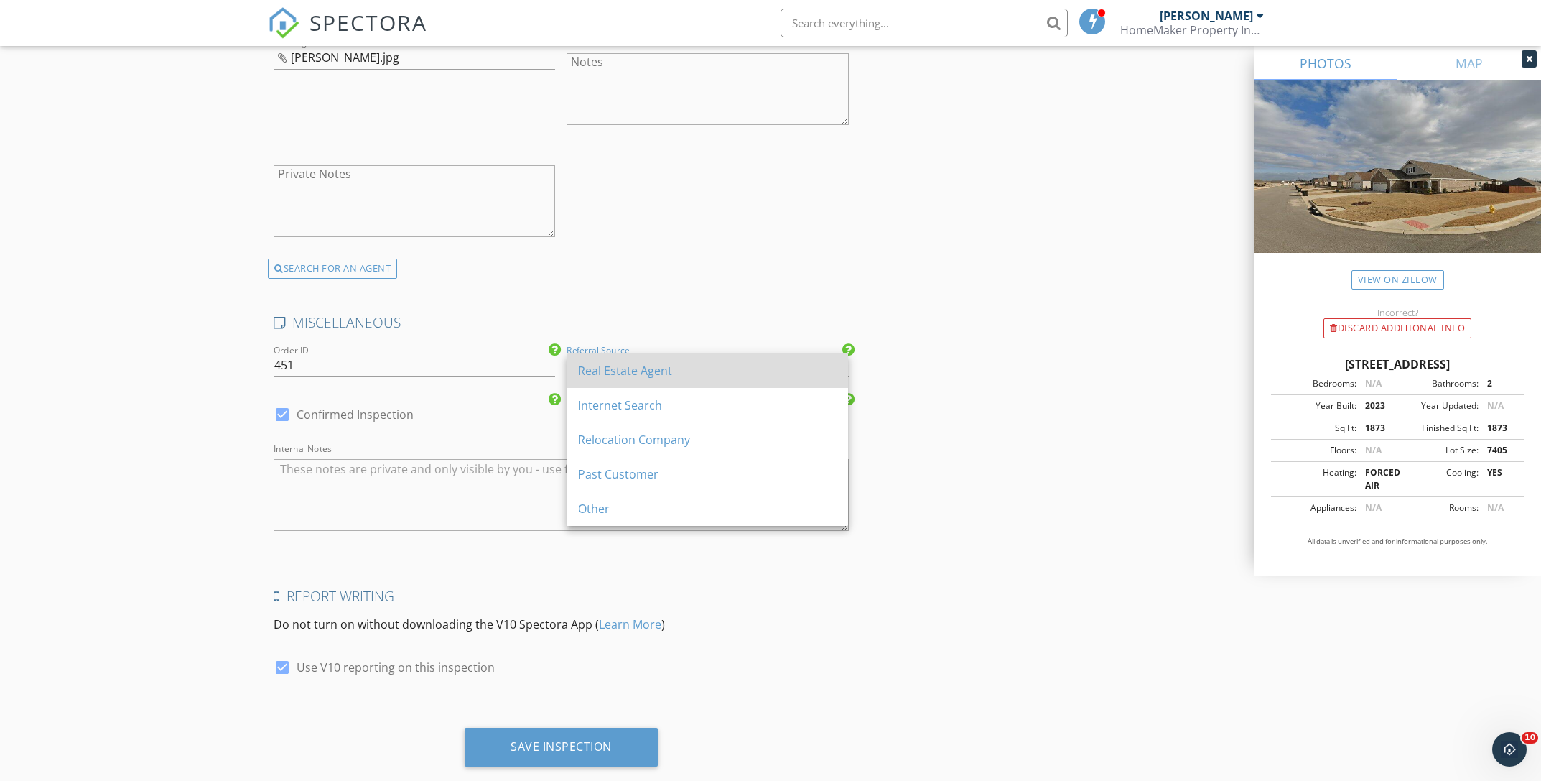
click at [636, 383] on div "Real Estate Agent" at bounding box center [707, 370] width 259 height 34
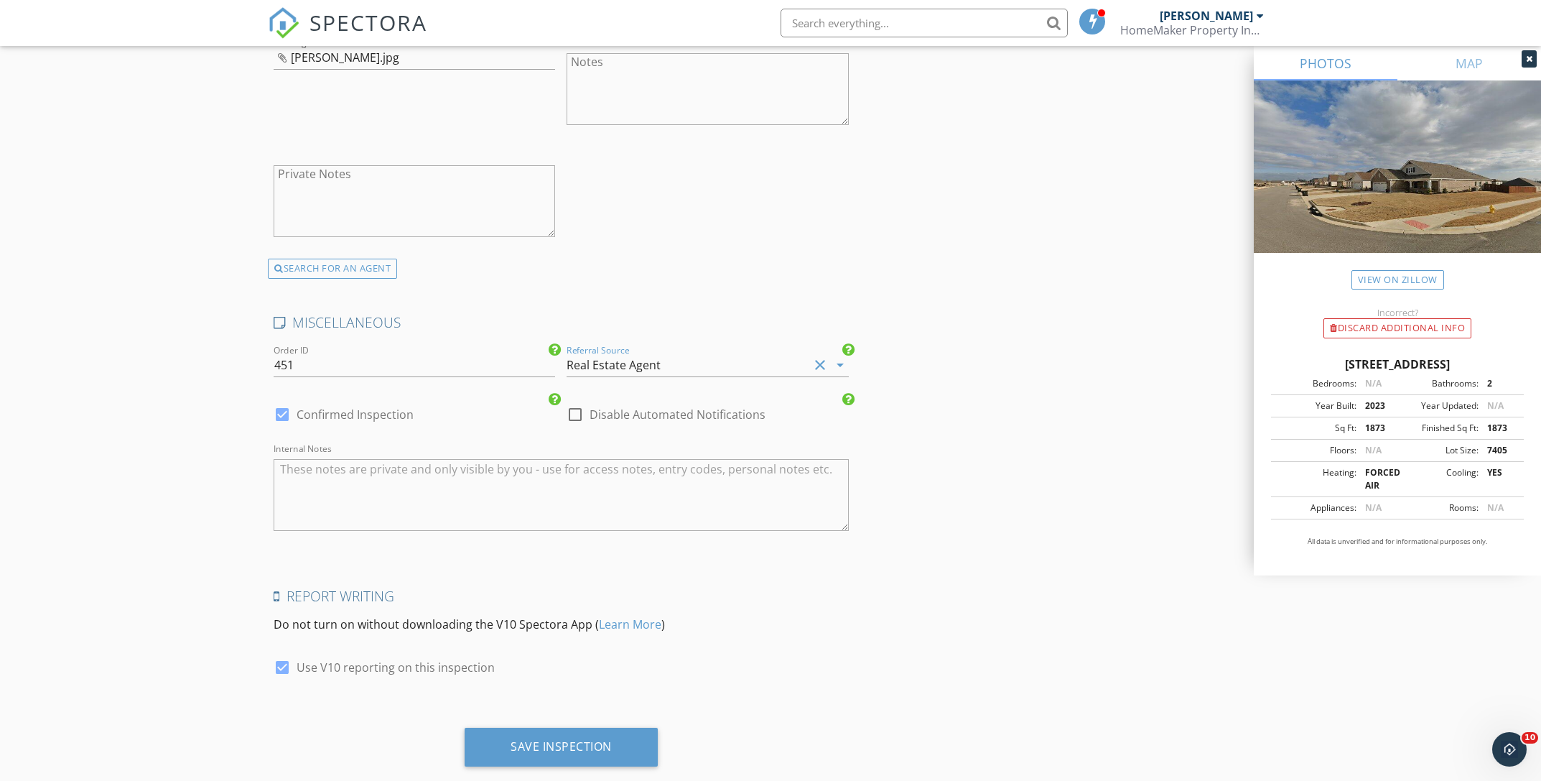
click at [702, 373] on div "Real Estate Agent" at bounding box center [687, 364] width 241 height 23
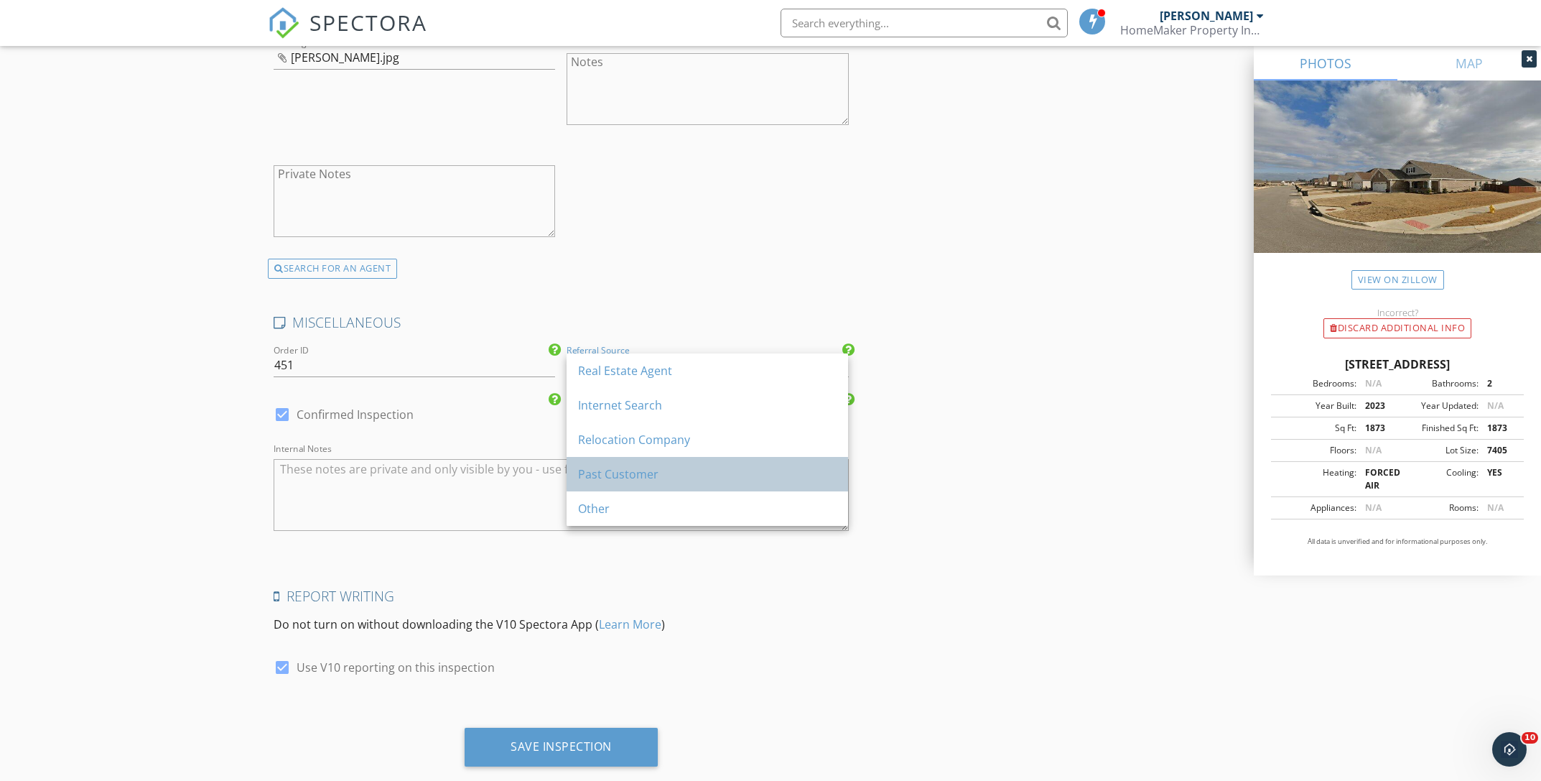
click at [653, 480] on div "Past Customer" at bounding box center [707, 473] width 259 height 17
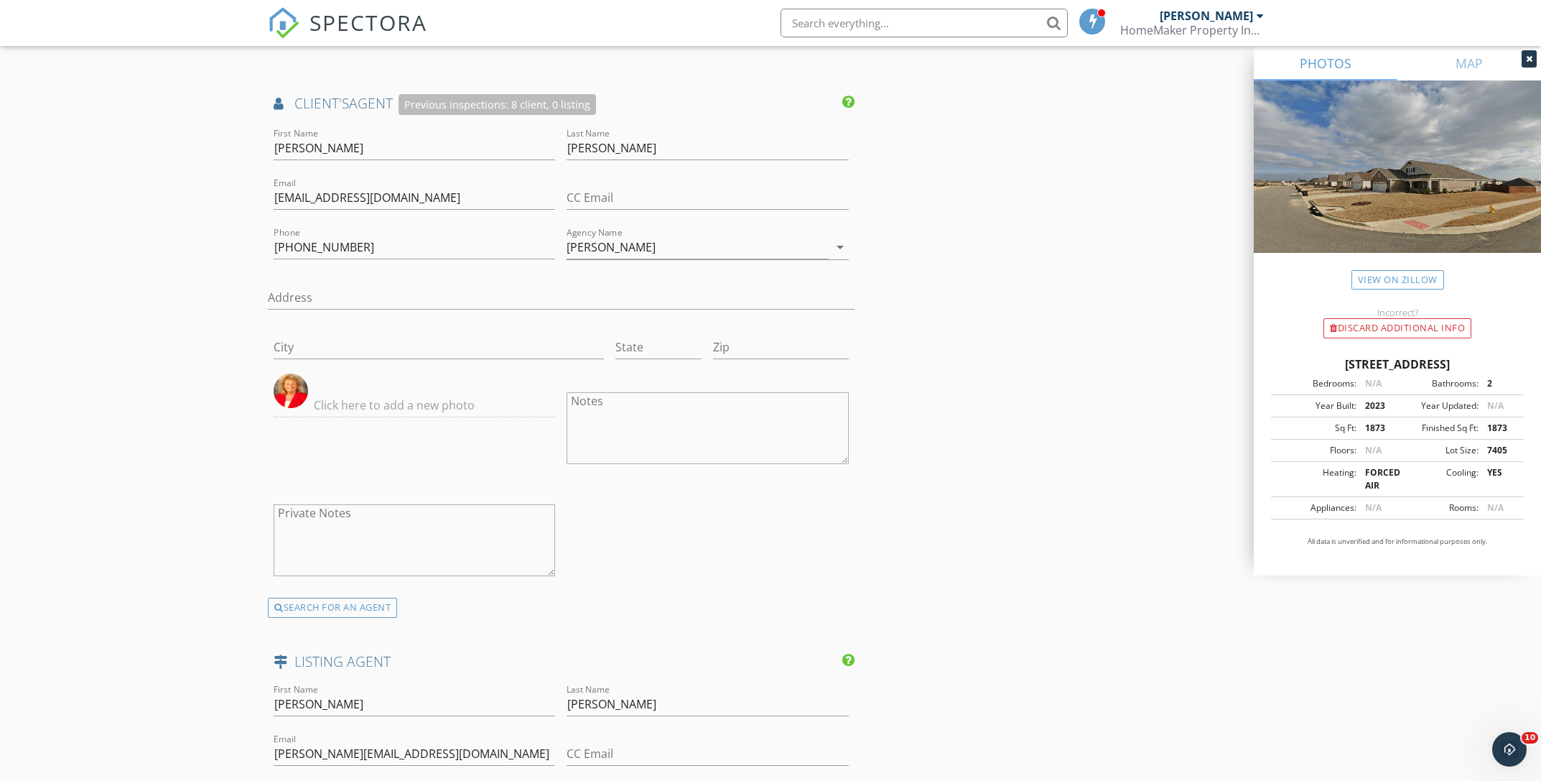
scroll to position [0, 0]
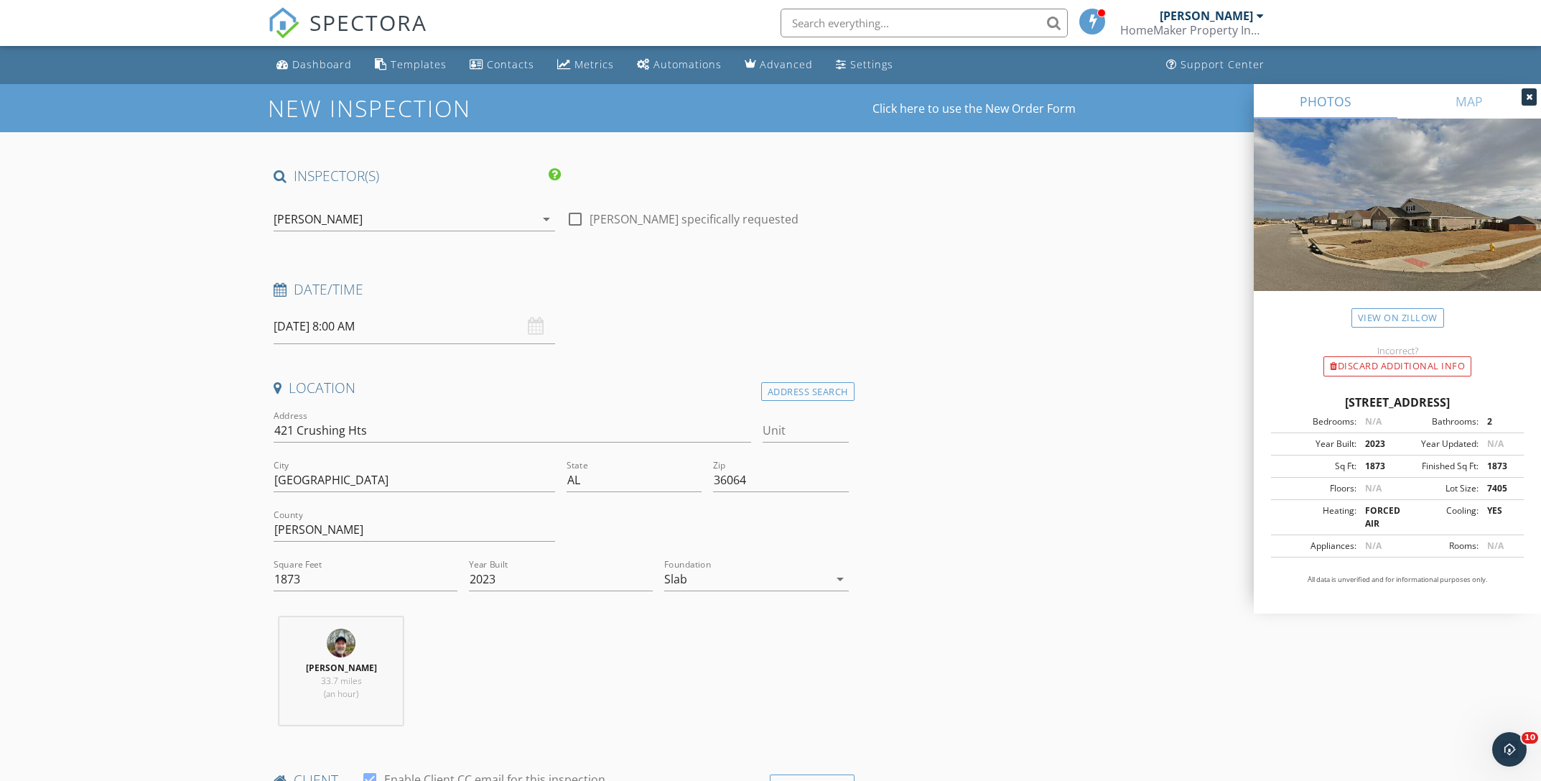
click at [544, 220] on icon "arrow_drop_down" at bounding box center [546, 218] width 17 height 17
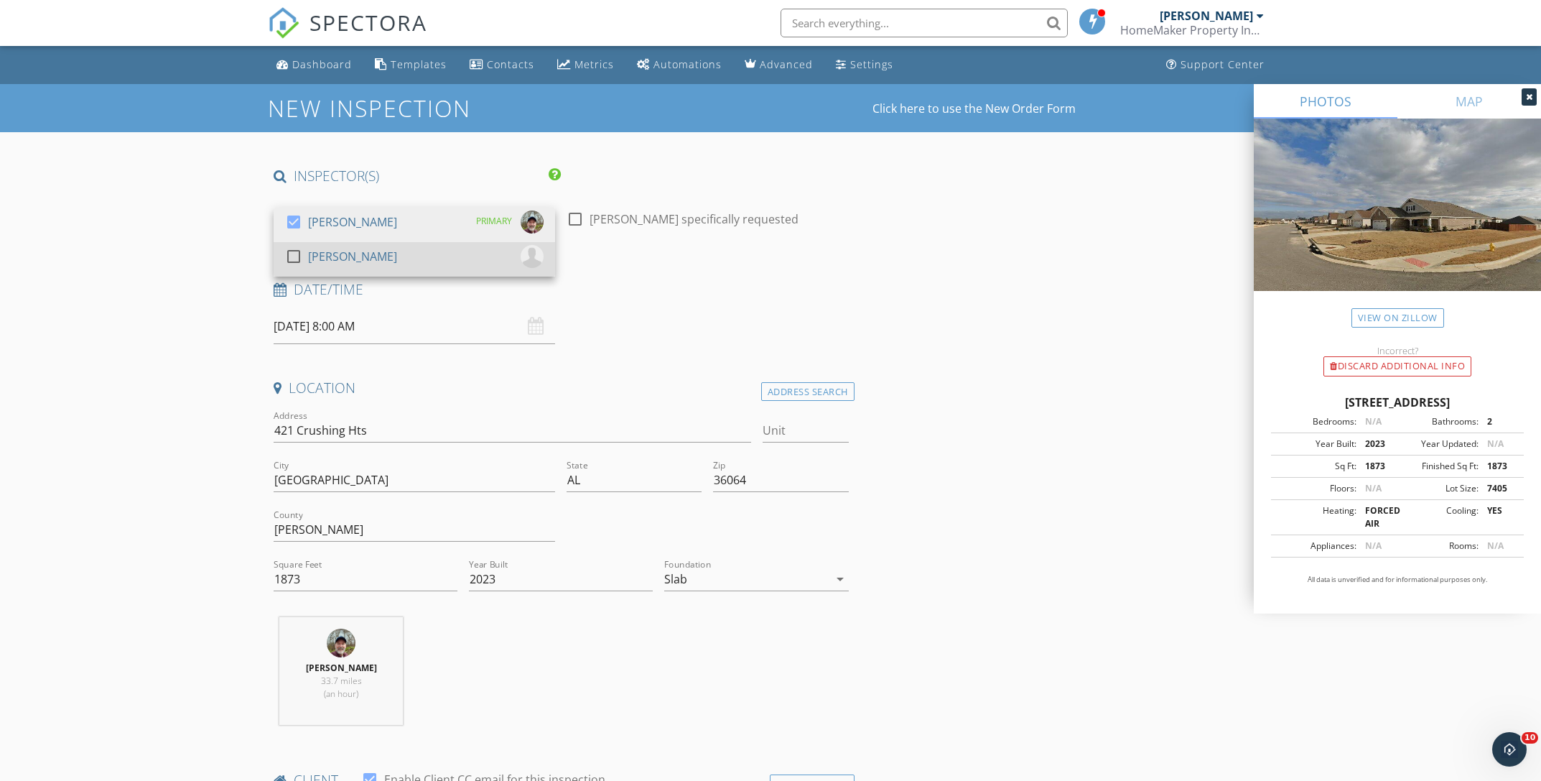
click at [287, 255] on div at bounding box center [293, 256] width 24 height 24
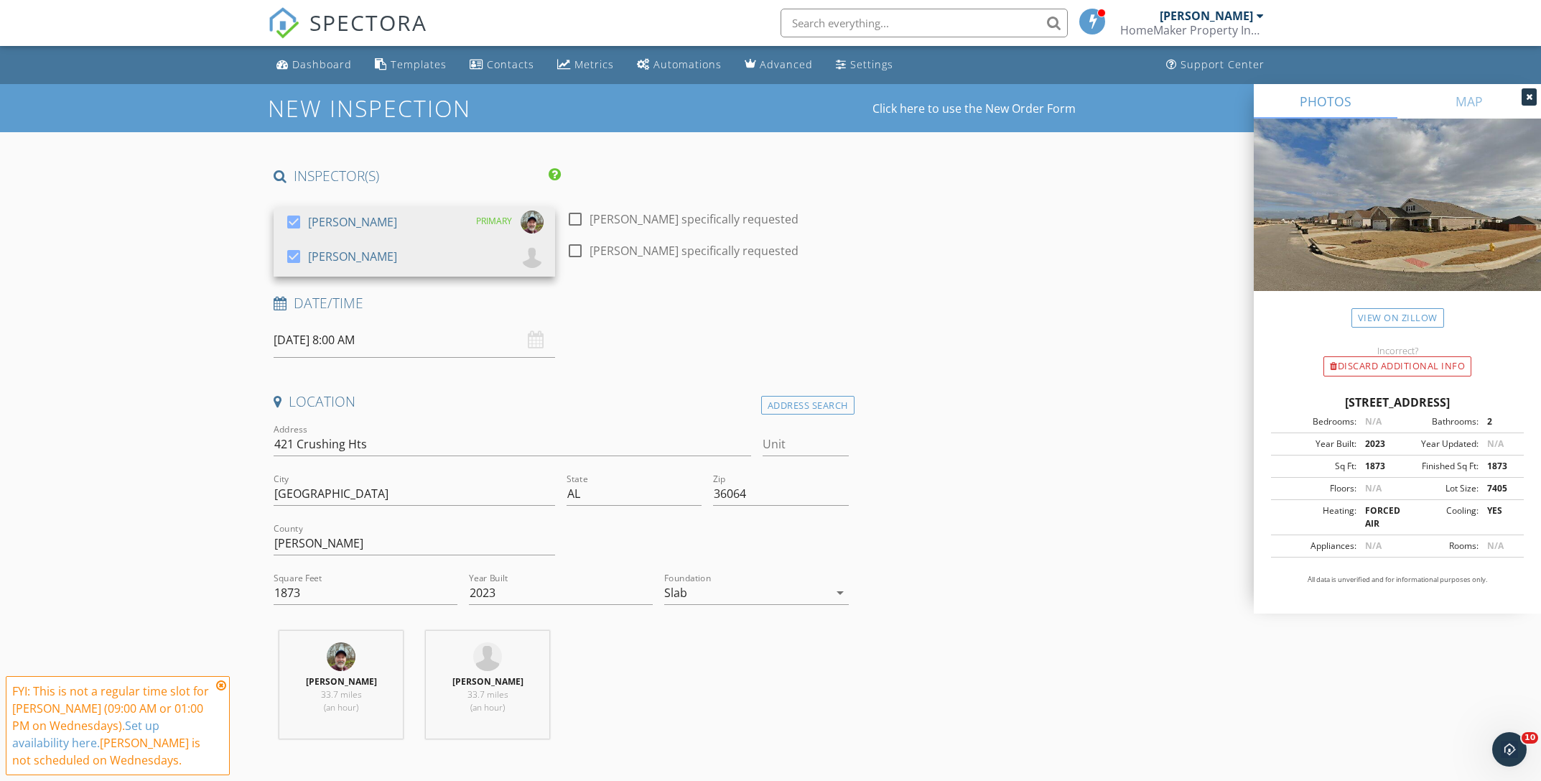
click at [712, 310] on h4 "Date/Time" at bounding box center [561, 303] width 575 height 19
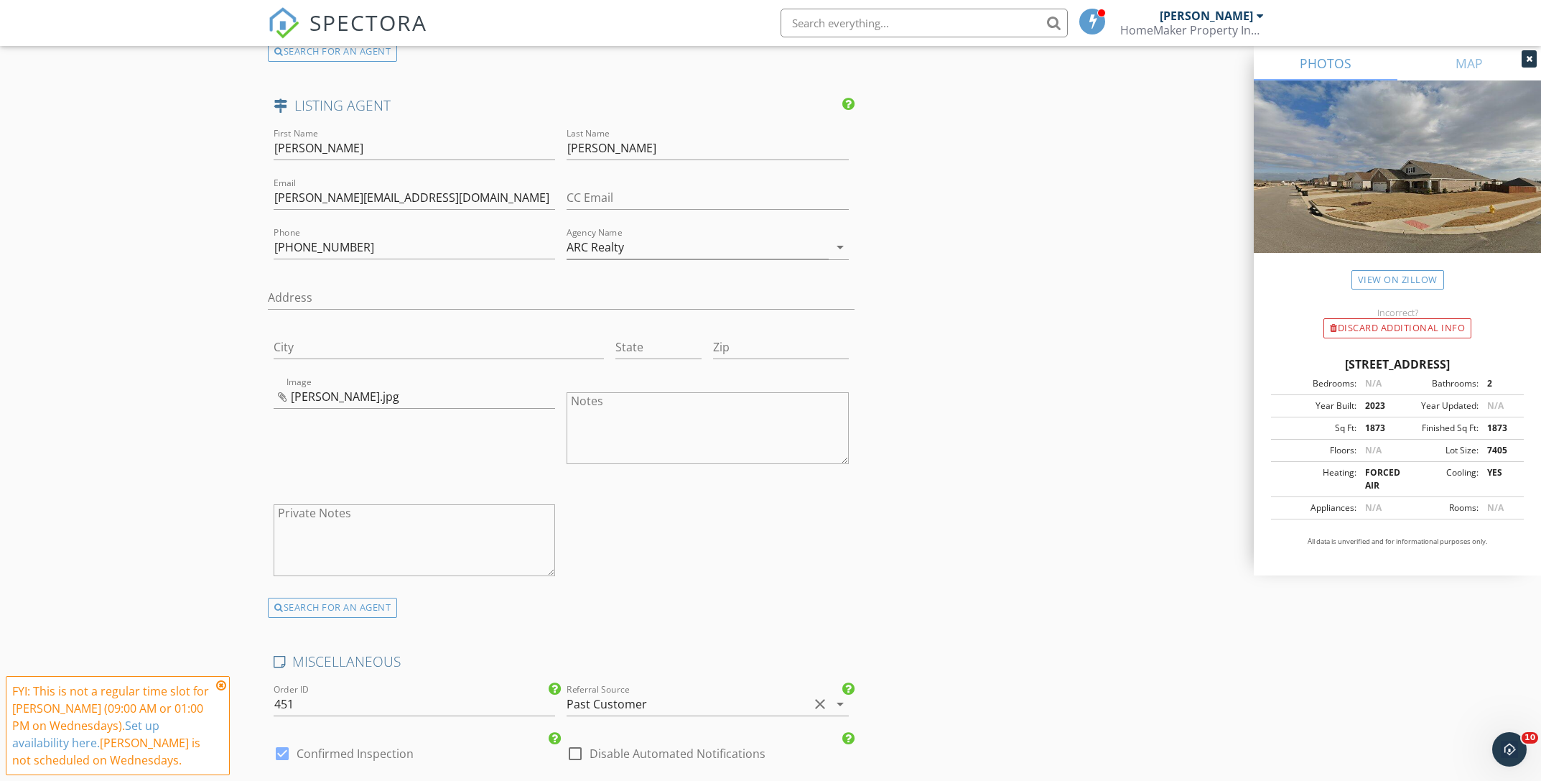
scroll to position [2719, 0]
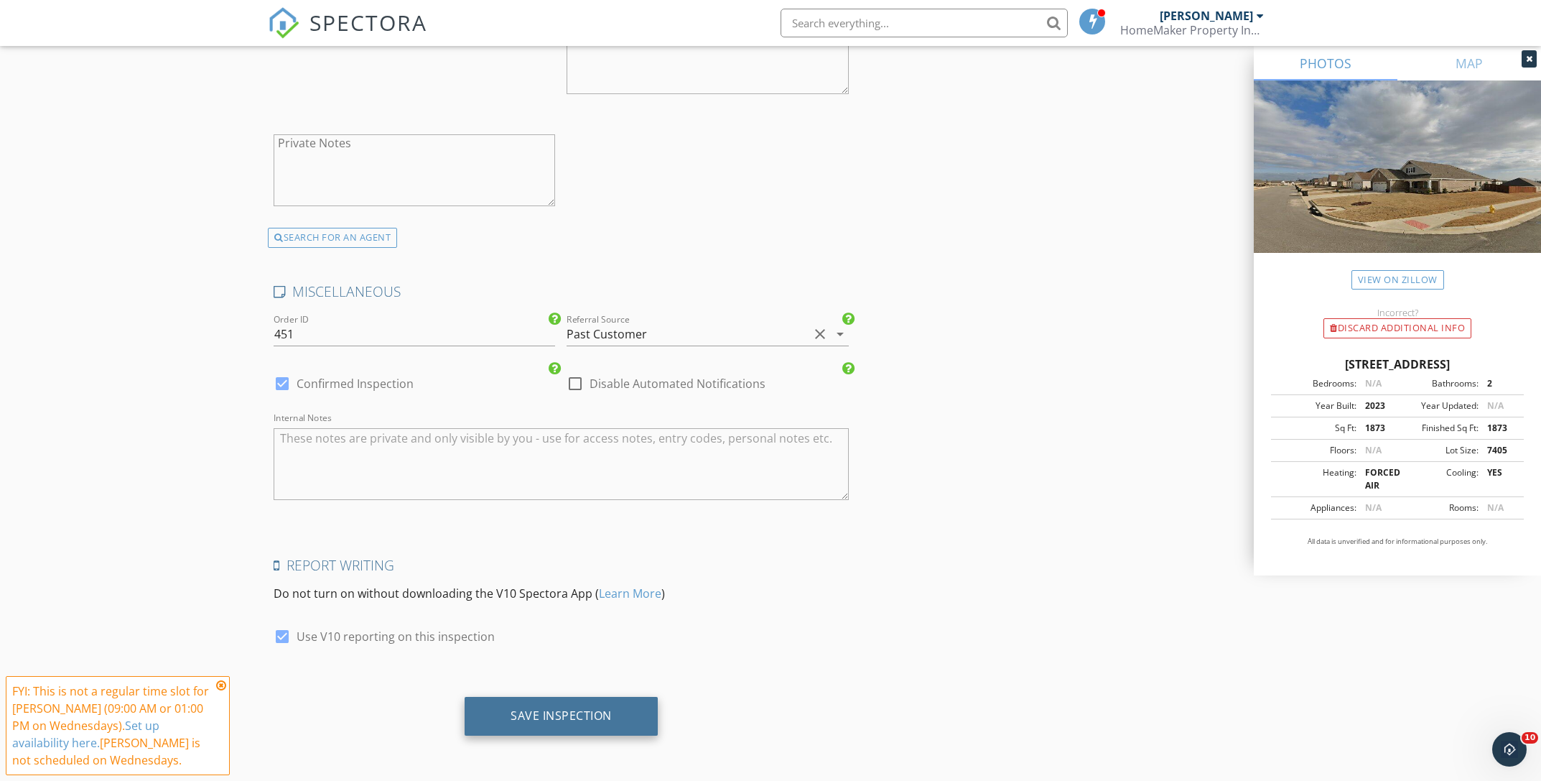
click at [543, 708] on div "Save Inspection" at bounding box center [561, 715] width 101 height 14
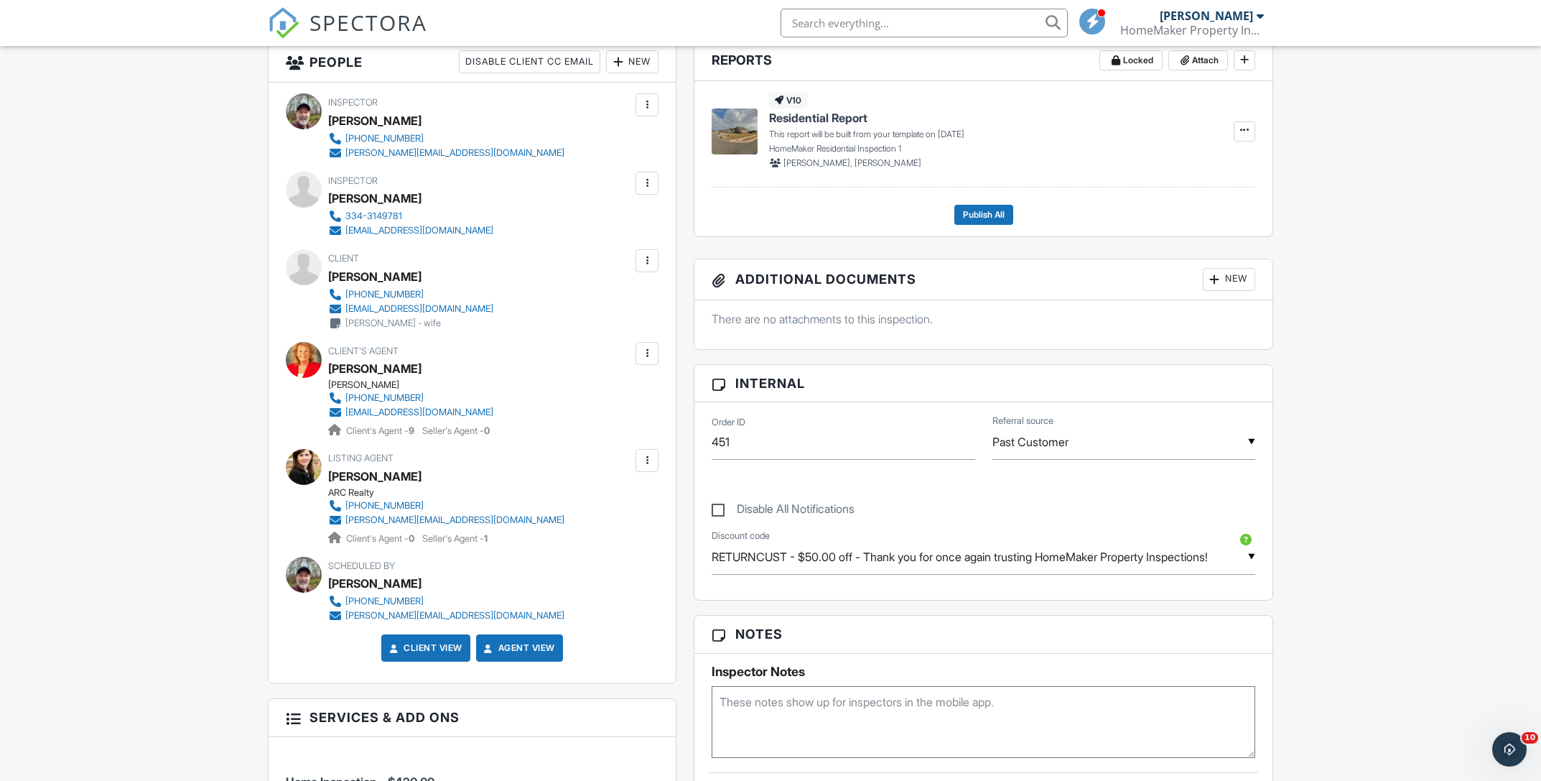
scroll to position [389, 0]
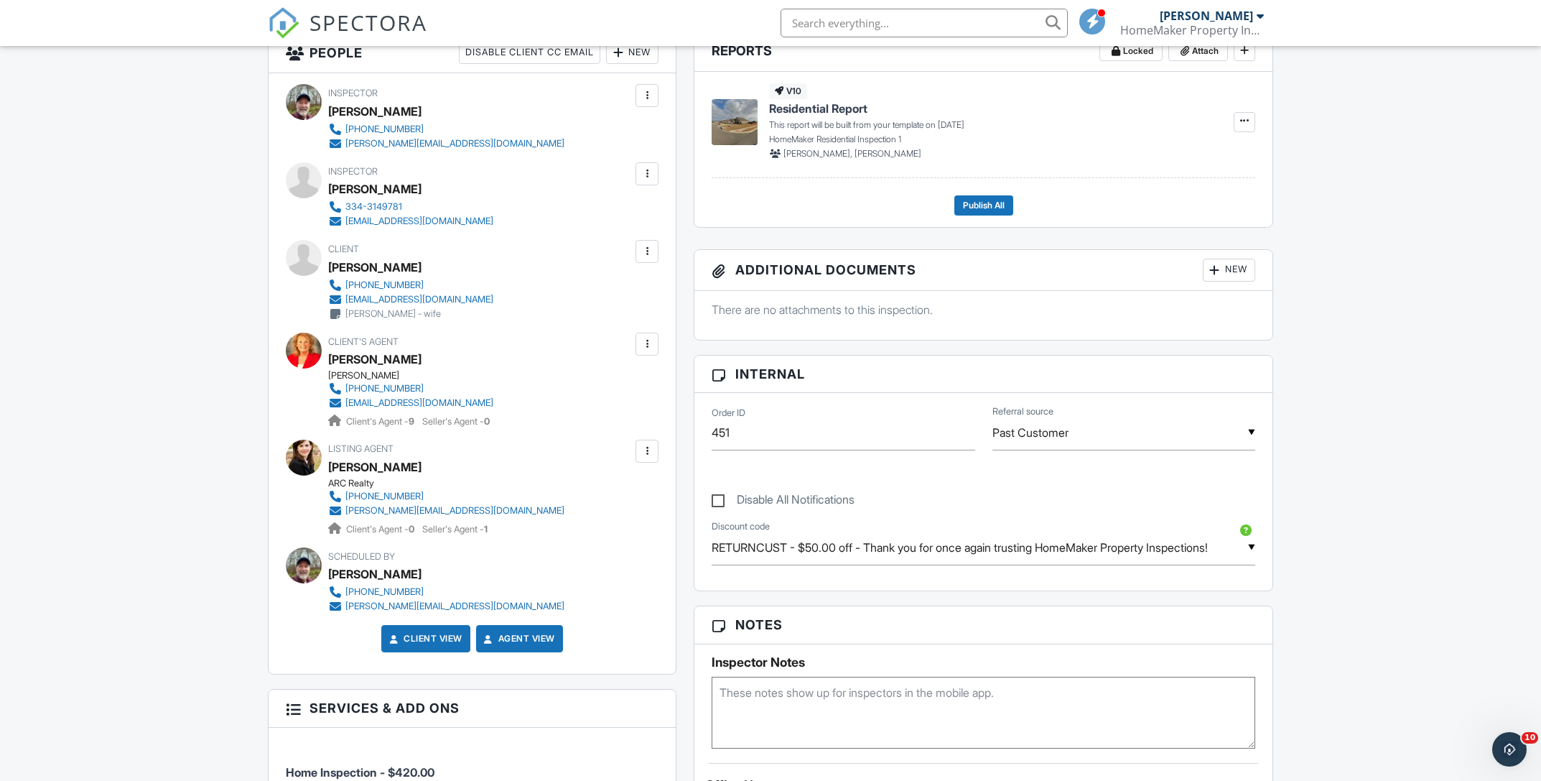
click at [821, 698] on textarea at bounding box center [984, 712] width 544 height 72
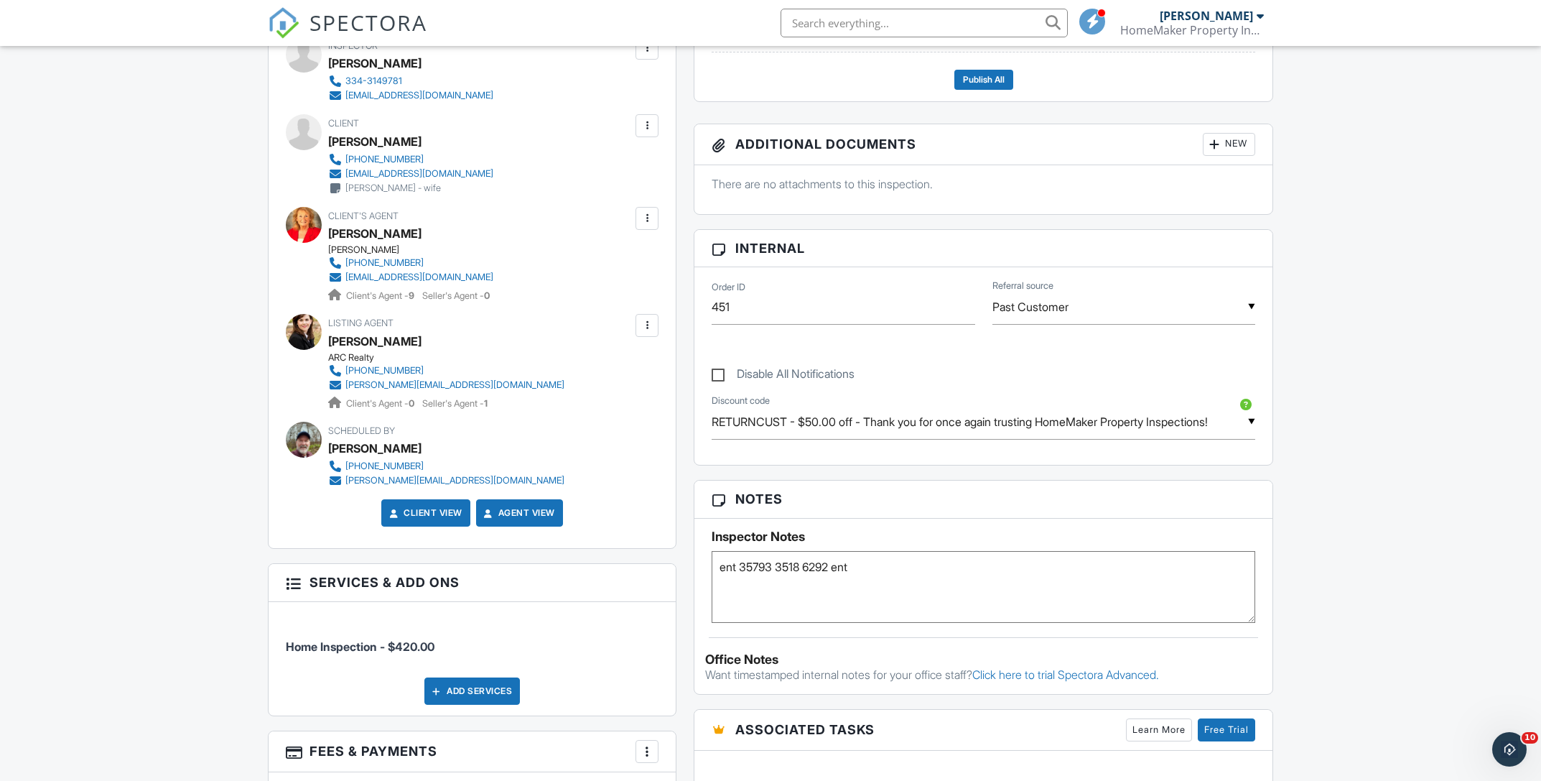
scroll to position [529, 0]
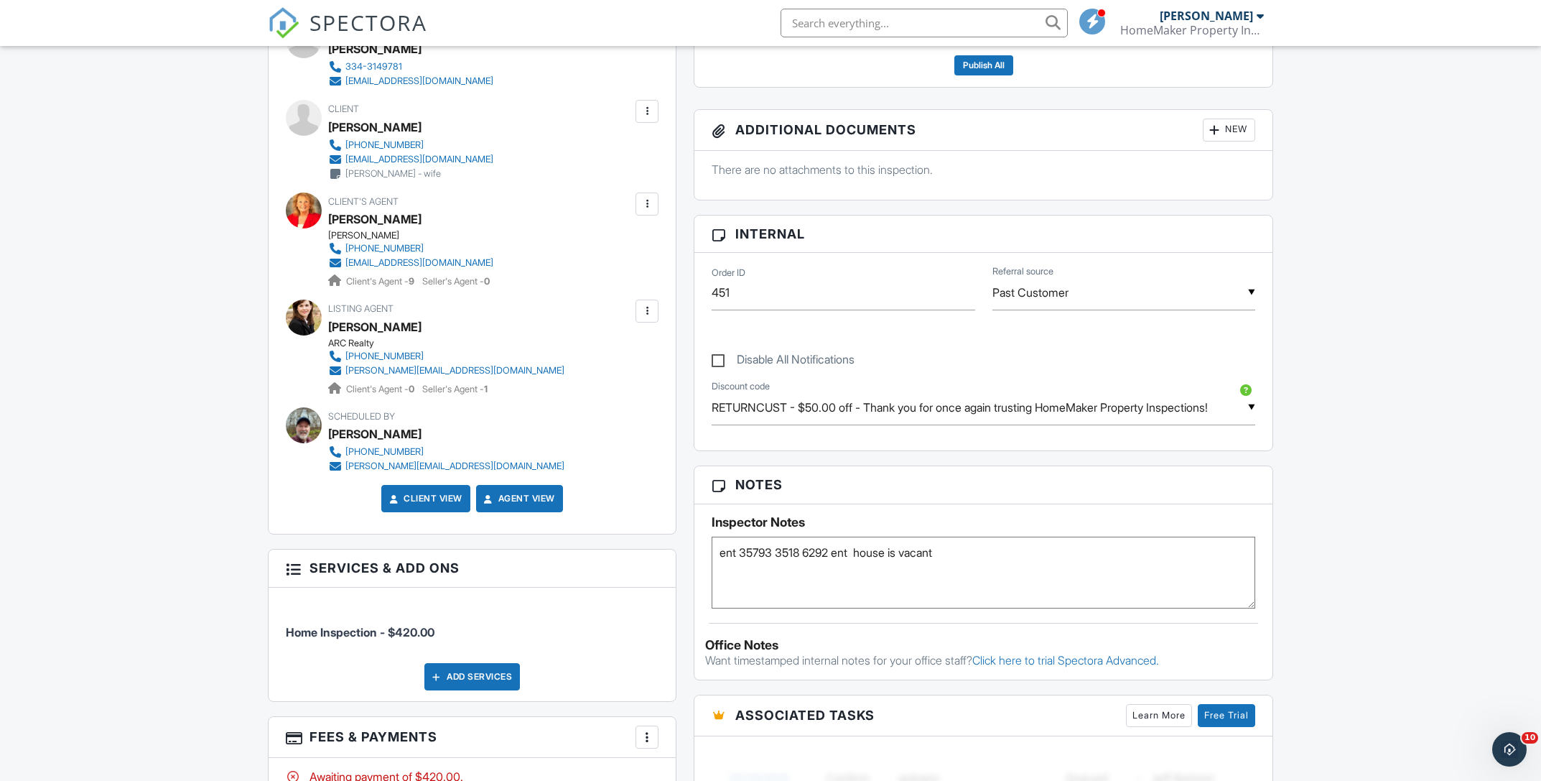
click at [1015, 572] on textarea "ent 35793 3518 6292 ent house is vacant" at bounding box center [984, 572] width 544 height 72
click at [814, 587] on textarea "ent 35793 3518 6292 ent house is vacant" at bounding box center [984, 572] width 544 height 72
type textarea "ent 35793 3518 6292 ent house is vacant"
click at [1362, 461] on div "Dashboard Templates Contacts Metrics Automations Advanced Settings Support Cent…" at bounding box center [770, 646] width 1541 height 2259
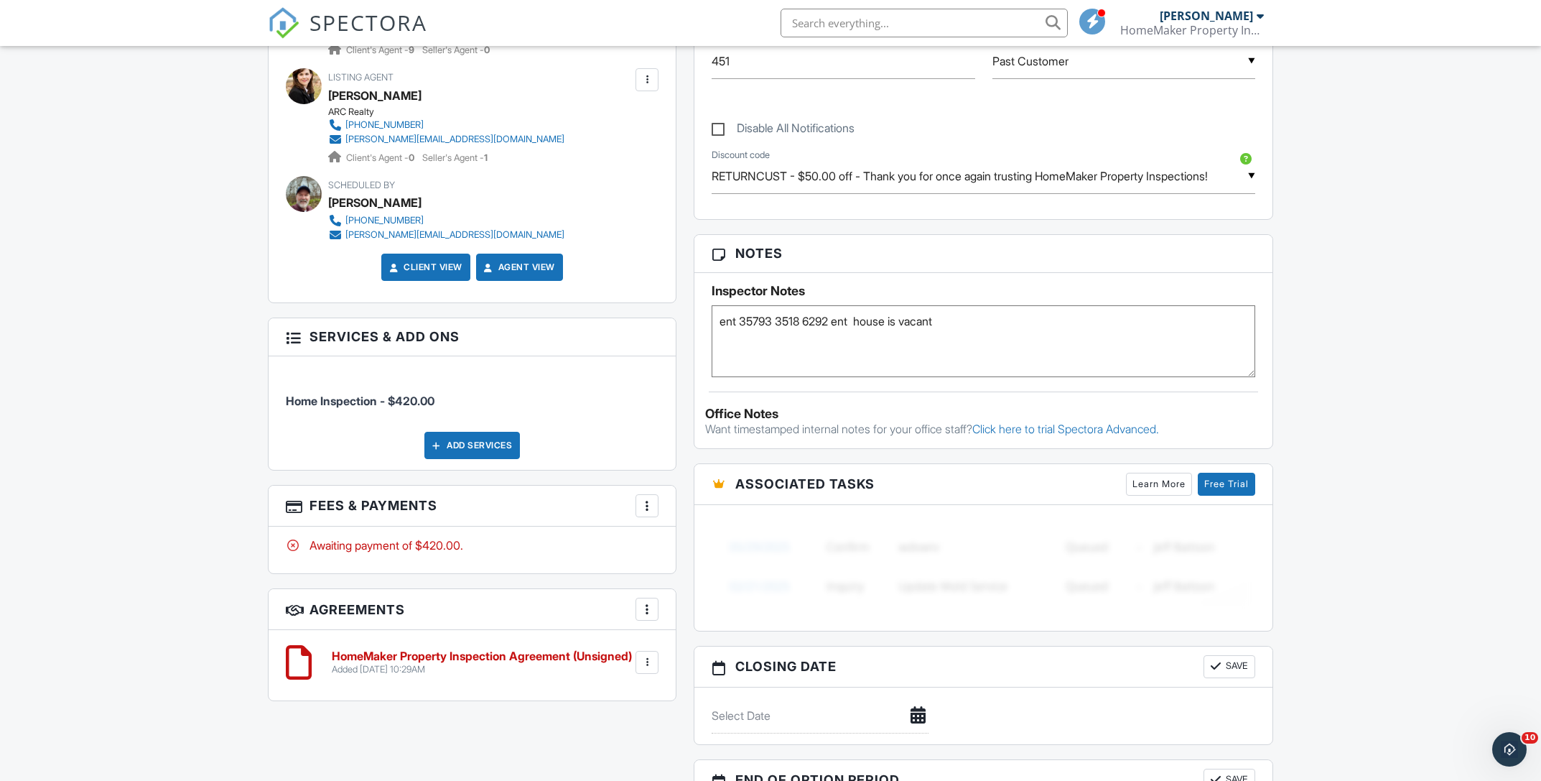
scroll to position [753, 0]
